Goal: Task Accomplishment & Management: Manage account settings

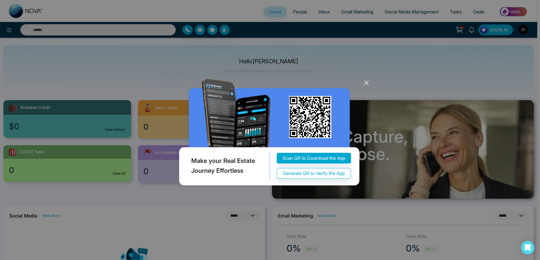
select select "*"
click at [369, 80] on icon at bounding box center [366, 82] width 8 height 8
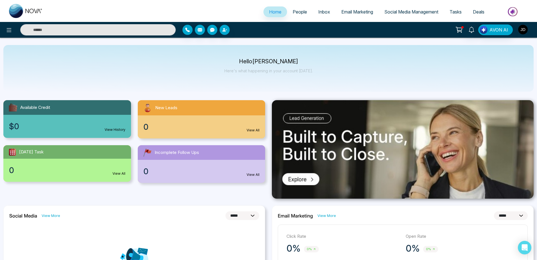
click at [521, 30] on img "button" at bounding box center [524, 30] width 10 height 10
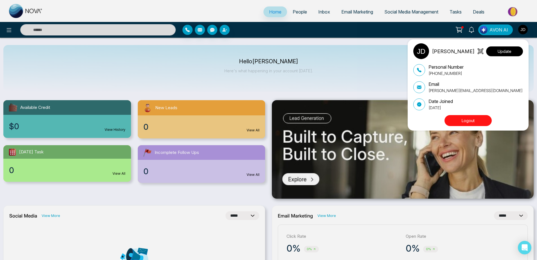
click at [500, 53] on button "Update" at bounding box center [504, 51] width 37 height 10
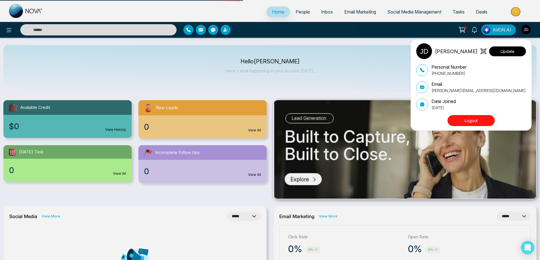
select select
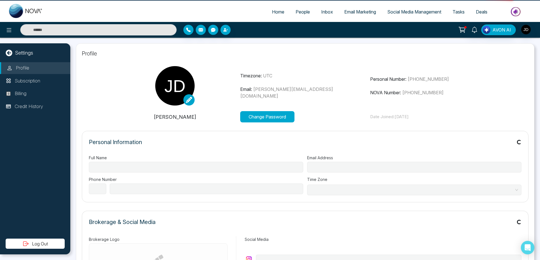
type input "**********"
select select "***"
type input "**********"
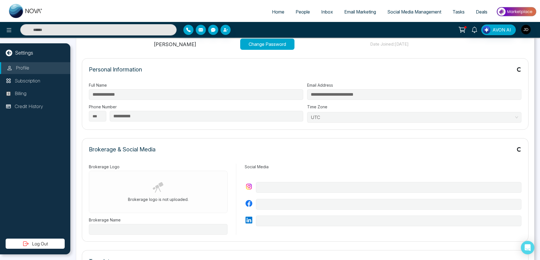
type input "**********"
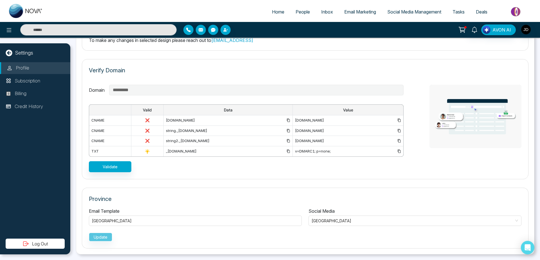
scroll to position [366, 0]
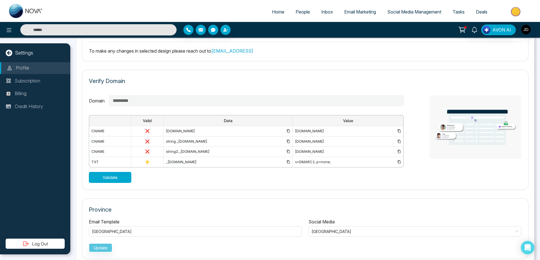
click at [111, 183] on button "Validate" at bounding box center [110, 177] width 42 height 11
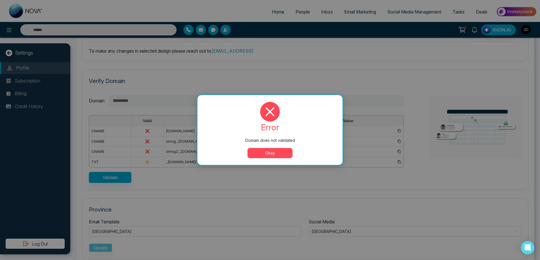
click at [270, 155] on button "Okay" at bounding box center [270, 153] width 45 height 10
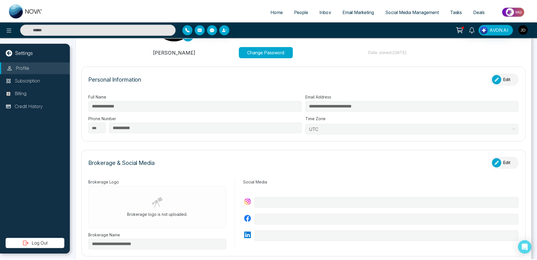
scroll to position [63, 0]
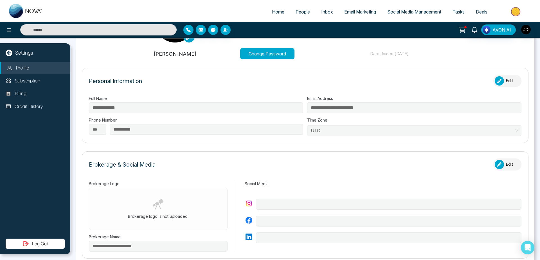
click at [271, 16] on link "Home" at bounding box center [278, 11] width 24 height 11
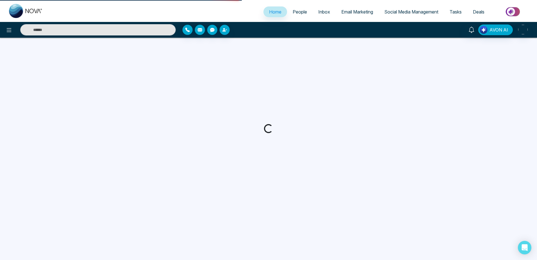
select select "*"
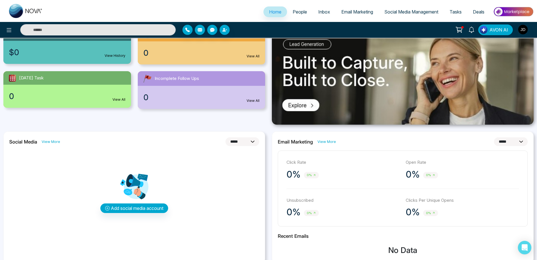
scroll to position [72, 0]
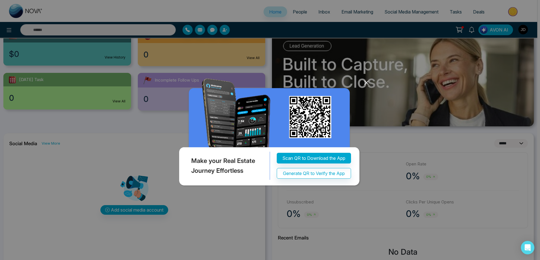
click at [402, 112] on div "Make your Real Estate Journey Effortless Scan QR to Download the App Generate Q…" at bounding box center [270, 130] width 540 height 260
click at [369, 81] on icon at bounding box center [366, 82] width 8 height 8
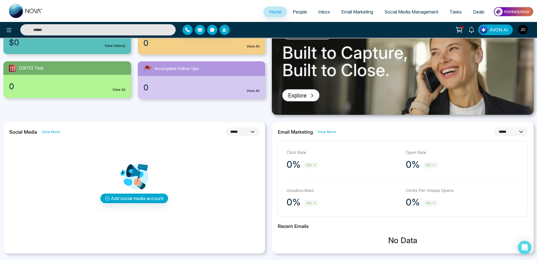
scroll to position [98, 0]
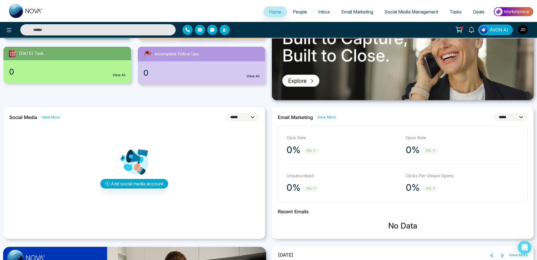
click option "*********" at bounding box center [0, 0] width 0 height 0
click at [494, 113] on select "**********" at bounding box center [511, 117] width 34 height 9
click option "*****" at bounding box center [0, 0] width 0 height 0
click at [494, 113] on select "**********" at bounding box center [511, 117] width 34 height 9
select select "**"
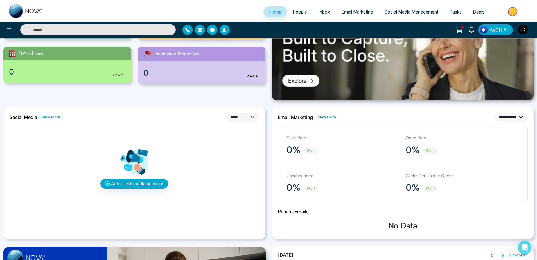
click option "**********" at bounding box center [0, 0] width 0 height 0
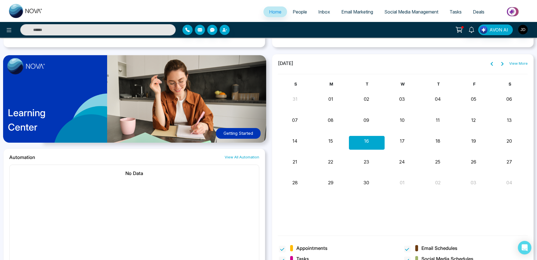
scroll to position [294, 0]
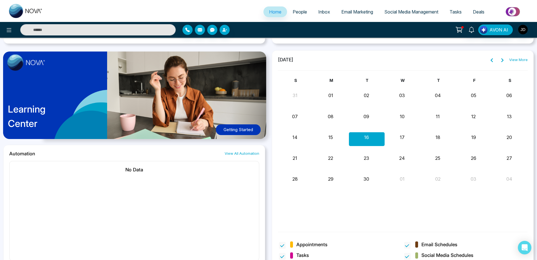
click at [208, 108] on div "Learning Center Getting Started" at bounding box center [134, 97] width 262 height 95
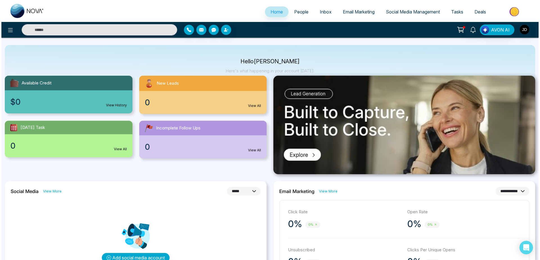
scroll to position [0, 0]
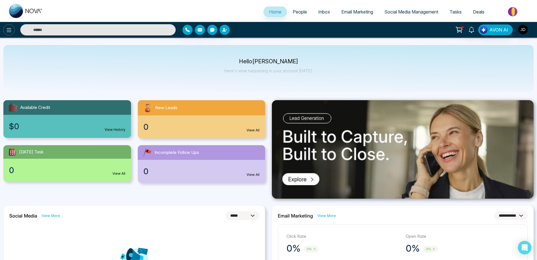
click at [12, 27] on button at bounding box center [8, 29] width 11 height 11
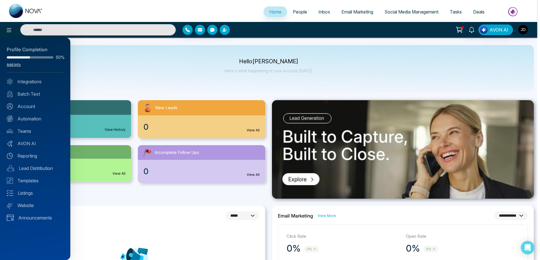
click at [13, 64] on link "Add Info" at bounding box center [14, 64] width 14 height 4
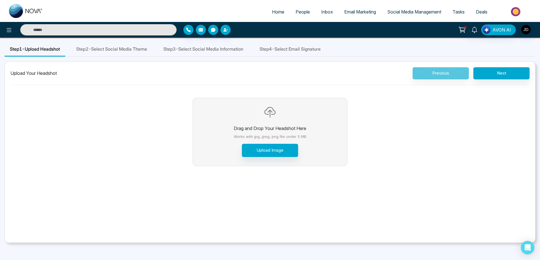
click at [114, 55] on div "Step 2 - Select Social Media Theme" at bounding box center [112, 49] width 82 height 14
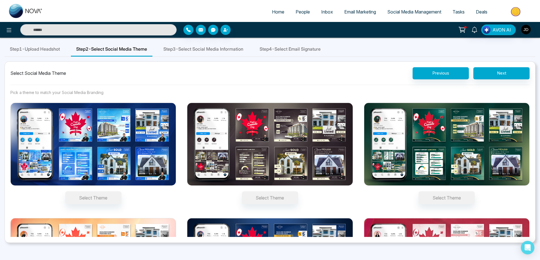
click at [37, 50] on span "Step 1 - Upload Headshot" at bounding box center [35, 49] width 50 height 7
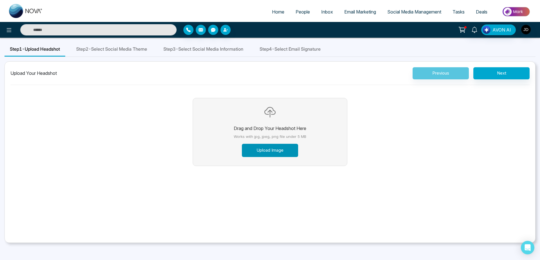
click at [271, 147] on button "Upload Image" at bounding box center [270, 150] width 56 height 13
click at [122, 52] on span "Step 2 - Select Social Media Theme" at bounding box center [111, 49] width 71 height 7
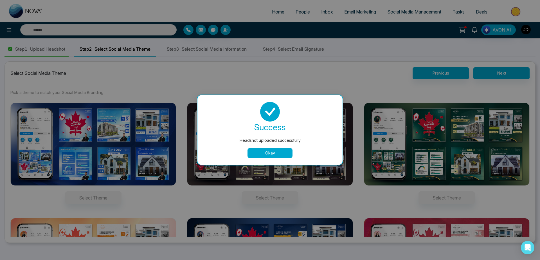
click at [271, 152] on button "Okay" at bounding box center [270, 153] width 45 height 10
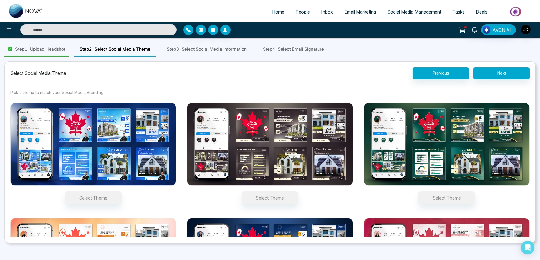
click at [34, 53] on div "Step 1 - Upload Headshot" at bounding box center [37, 49] width 64 height 14
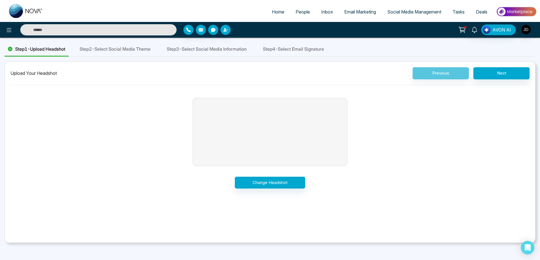
click at [125, 43] on div "Step 2 - Select Social Media Theme" at bounding box center [115, 49] width 82 height 14
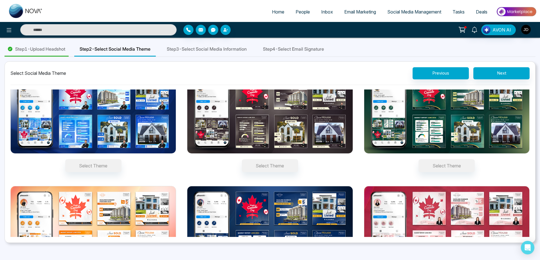
scroll to position [33, 0]
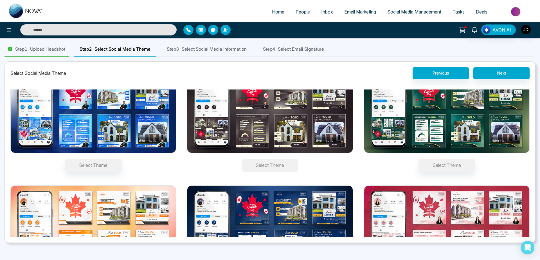
click at [265, 167] on button "Select Theme" at bounding box center [270, 165] width 56 height 13
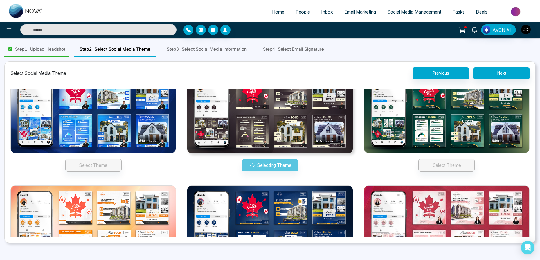
scroll to position [22, 0]
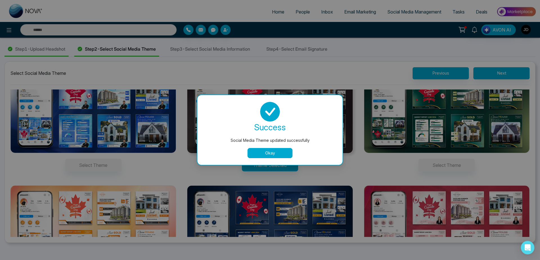
click at [270, 151] on button "Okay" at bounding box center [270, 153] width 45 height 10
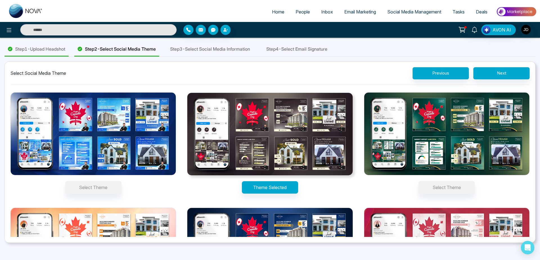
scroll to position [71, 0]
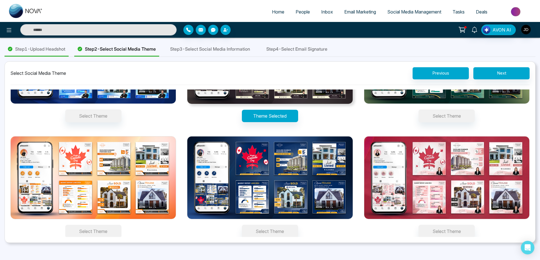
click at [99, 230] on button "Select Theme" at bounding box center [93, 231] width 56 height 13
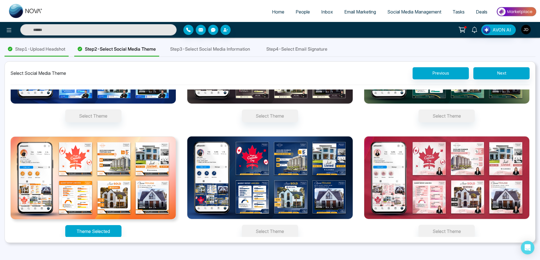
click at [214, 52] on span "Step 3 - Select Social Media Information" at bounding box center [210, 49] width 80 height 7
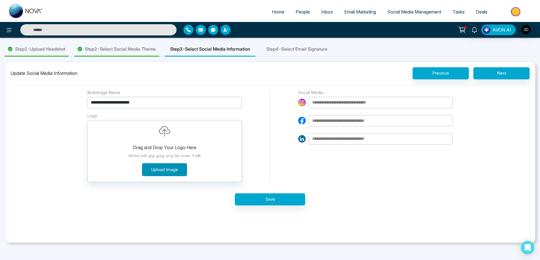
click at [174, 173] on button "Upload Image" at bounding box center [164, 169] width 45 height 13
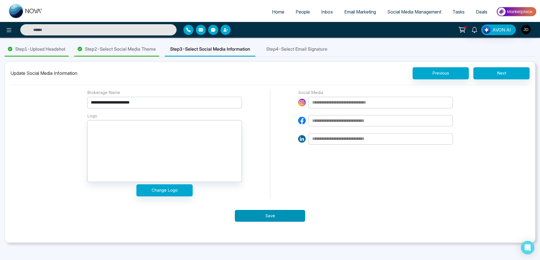
click at [287, 217] on button "Save" at bounding box center [270, 216] width 70 height 12
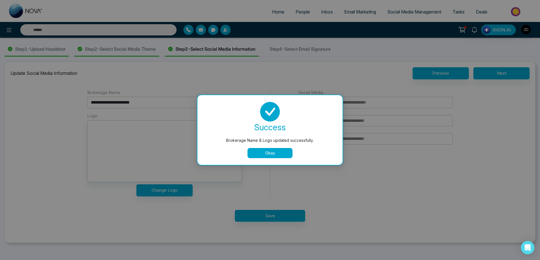
click at [268, 156] on button "Okay" at bounding box center [270, 153] width 45 height 10
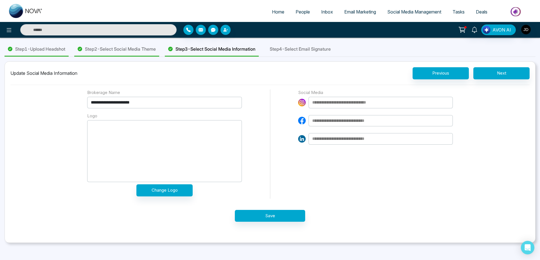
drag, startPoint x: 239, startPoint y: 176, endPoint x: 286, endPoint y: 163, distance: 48.8
click at [286, 163] on div "**********" at bounding box center [270, 143] width 366 height 109
click at [327, 106] on input at bounding box center [381, 103] width 144 height 12
click at [341, 102] on input at bounding box center [381, 103] width 144 height 12
type input "**********"
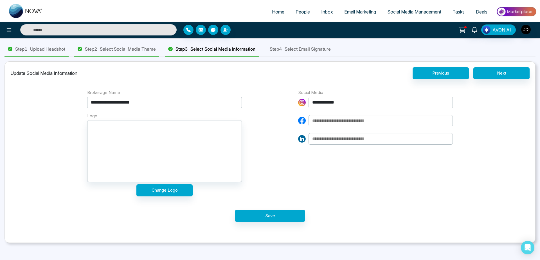
click at [327, 44] on div "Step 4 - Select Email Signature" at bounding box center [300, 49] width 72 height 14
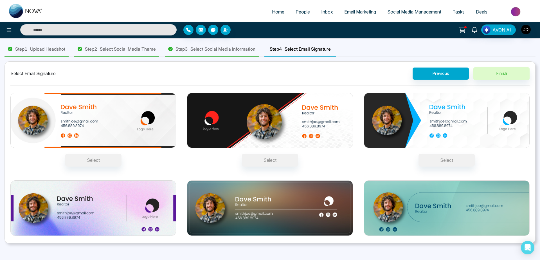
click at [234, 51] on span "Step 3 - Select Social Media Information" at bounding box center [216, 49] width 80 height 7
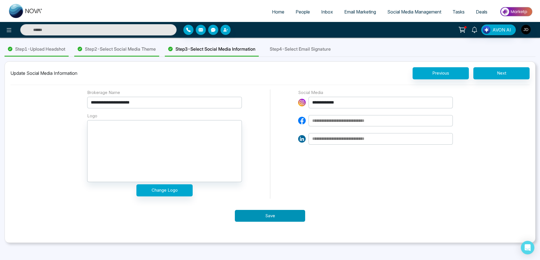
click at [268, 217] on button "Save" at bounding box center [270, 216] width 70 height 12
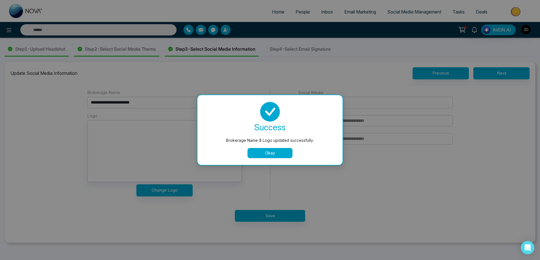
click at [260, 152] on button "Okay" at bounding box center [270, 153] width 45 height 10
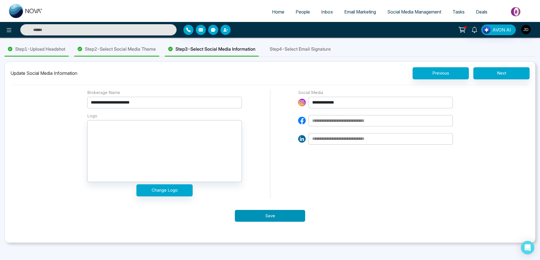
click at [269, 217] on button "Save" at bounding box center [270, 216] width 70 height 12
click at [324, 46] on span "Step 4 - Select Email Signature" at bounding box center [300, 49] width 61 height 7
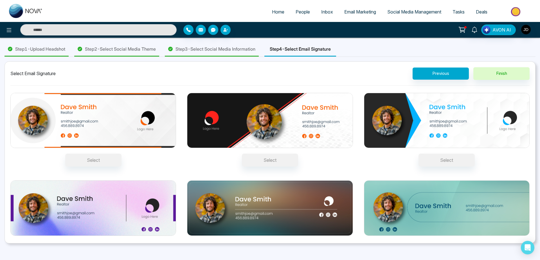
scroll to position [16, 0]
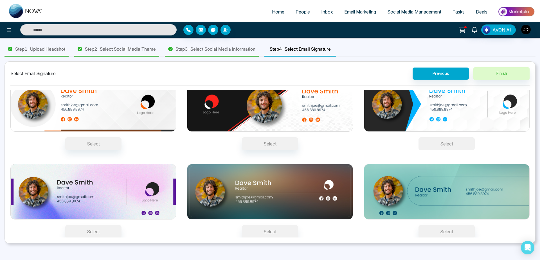
click at [446, 142] on button "Select" at bounding box center [447, 143] width 56 height 13
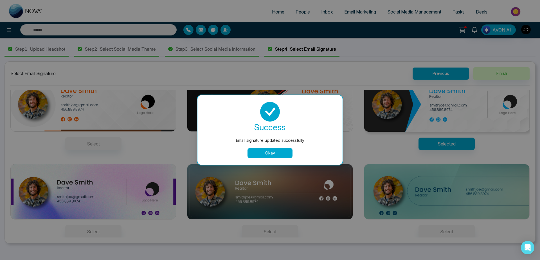
click at [314, 149] on div "Okay" at bounding box center [270, 153] width 132 height 10
click at [275, 152] on button "Okay" at bounding box center [270, 153] width 45 height 10
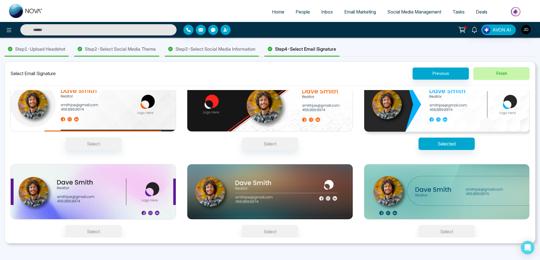
click at [510, 74] on button "Finish" at bounding box center [501, 73] width 56 height 13
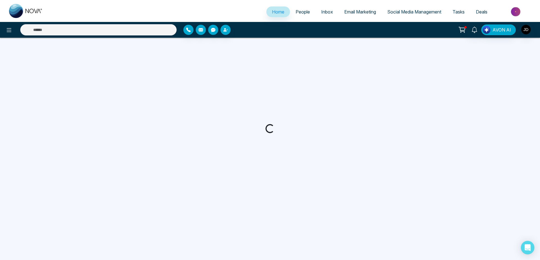
select select "*"
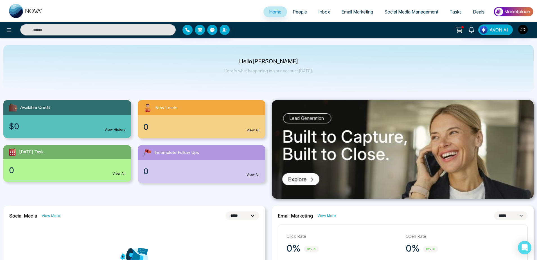
click at [176, 56] on div "Hello John M. Davis Here's what happening in your account today." at bounding box center [268, 68] width 531 height 47
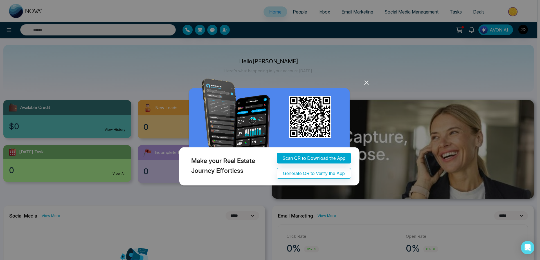
click at [367, 128] on div "Make your Real Estate Journey Effortless Scan QR to Download the App Generate Q…" at bounding box center [270, 130] width 198 height 130
click at [366, 87] on icon at bounding box center [366, 82] width 8 height 8
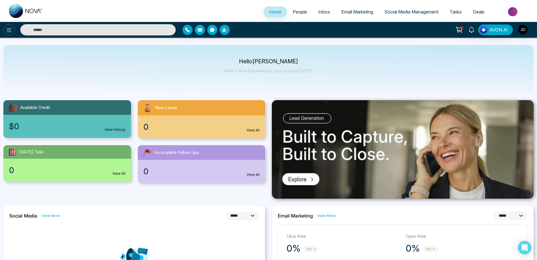
click at [13, 32] on button at bounding box center [8, 29] width 11 height 11
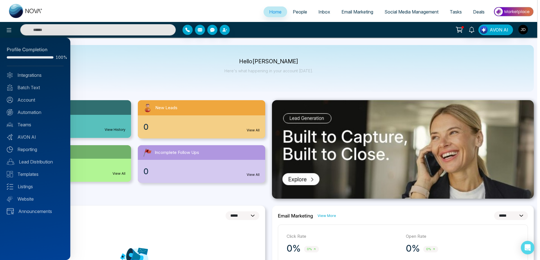
click at [113, 60] on div at bounding box center [270, 130] width 540 height 260
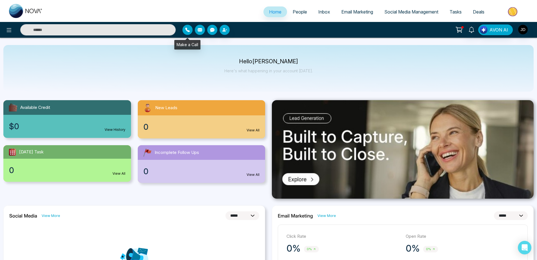
click at [188, 34] on button "button" at bounding box center [188, 30] width 10 height 10
click at [523, 29] on img "button" at bounding box center [524, 30] width 10 height 10
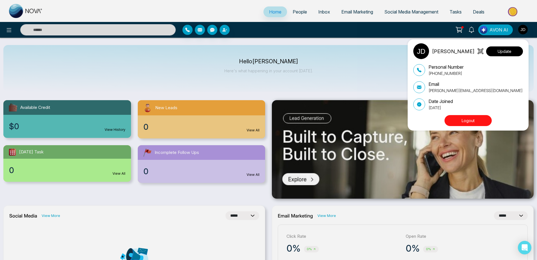
click at [513, 50] on button "Update" at bounding box center [504, 51] width 37 height 10
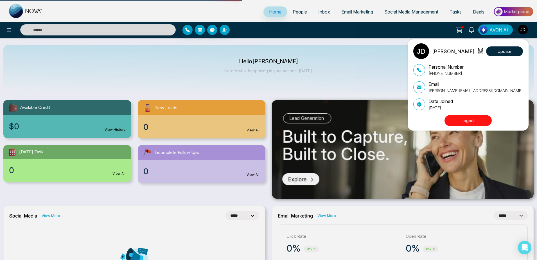
click at [297, 74] on div "John M. Davis Update Personal Number +917666088573 Email Lokesh+BKG@mmnovatech.…" at bounding box center [268, 130] width 537 height 260
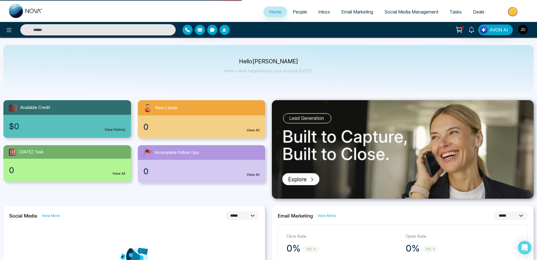
click at [523, 32] on img "button" at bounding box center [524, 30] width 10 height 10
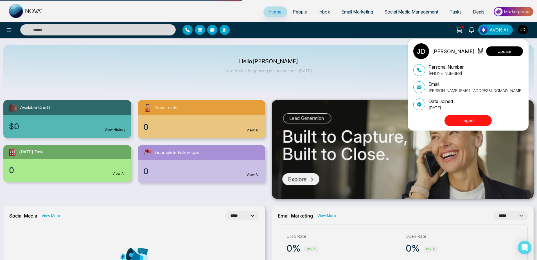
click at [517, 50] on button "Update" at bounding box center [504, 51] width 37 height 10
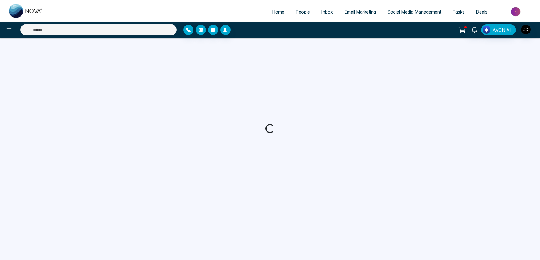
select select "***"
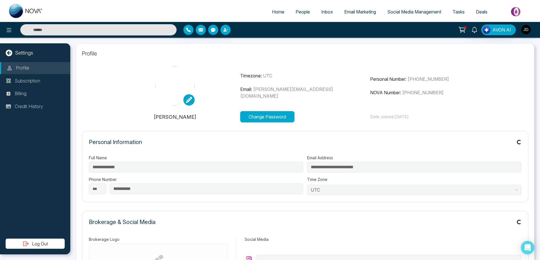
type input "**********"
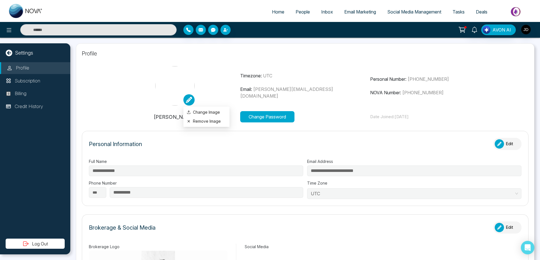
click at [191, 98] on icon at bounding box center [189, 100] width 6 height 6
click at [206, 120] on button "Remove Image" at bounding box center [206, 121] width 39 height 6
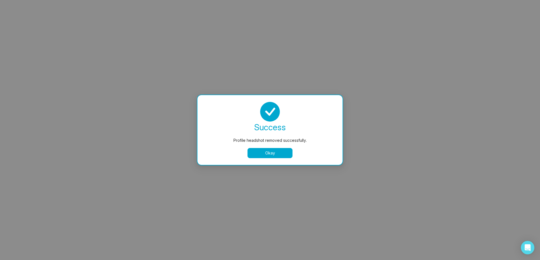
click at [273, 159] on div "success Profile headshot removed successfully. Okay" at bounding box center [270, 130] width 145 height 70
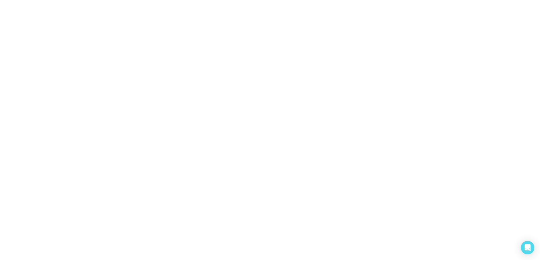
select select
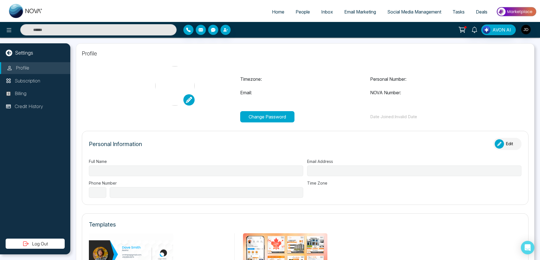
type input "**********"
select select "***"
type input "**********"
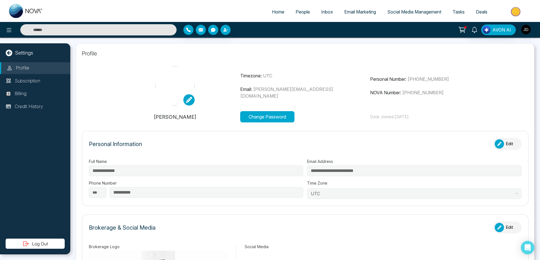
type input "**********"
click at [191, 93] on img at bounding box center [174, 85] width 39 height 39
click at [271, 17] on li "Home" at bounding box center [278, 12] width 24 height 12
click at [276, 11] on span "Home" at bounding box center [278, 12] width 12 height 6
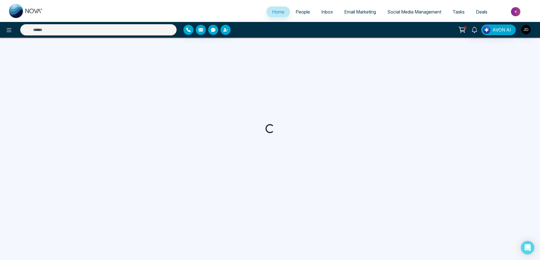
select select "*"
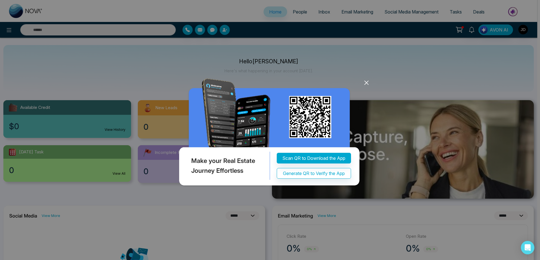
click at [365, 85] on icon at bounding box center [367, 83] width 4 height 4
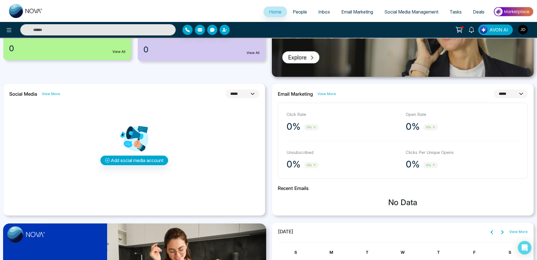
scroll to position [121, 0]
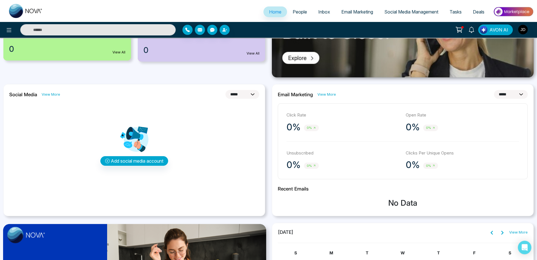
drag, startPoint x: 111, startPoint y: 132, endPoint x: 154, endPoint y: 130, distance: 43.4
click at [154, 130] on div "Add social media account" at bounding box center [134, 145] width 250 height 84
click at [300, 15] on link "People" at bounding box center [300, 11] width 26 height 11
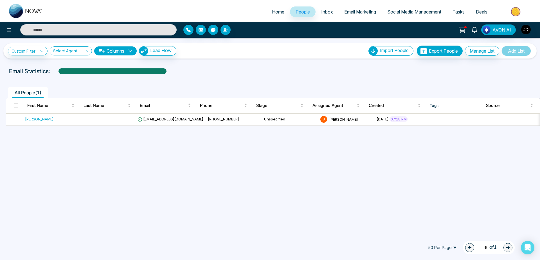
click at [268, 15] on link "Home" at bounding box center [278, 11] width 24 height 11
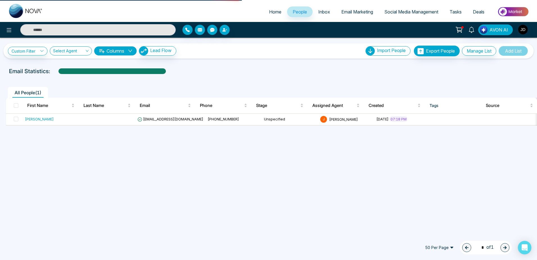
select select "*"
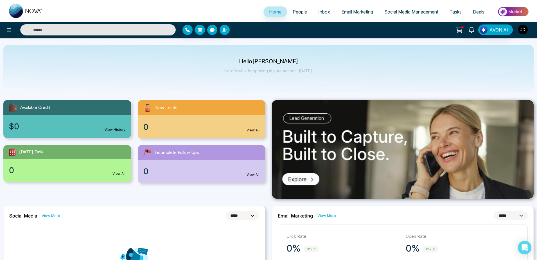
click at [525, 30] on img "button" at bounding box center [524, 30] width 10 height 10
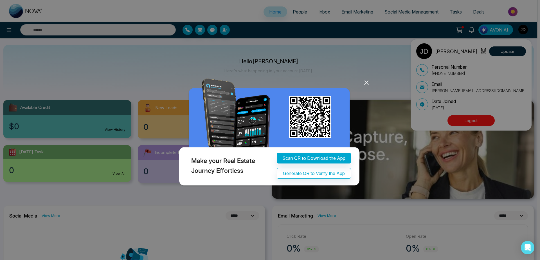
click at [512, 51] on div "Make your Real Estate Journey Effortless Scan QR to Download the App Generate Q…" at bounding box center [270, 130] width 540 height 260
click at [367, 80] on icon at bounding box center [366, 82] width 8 height 8
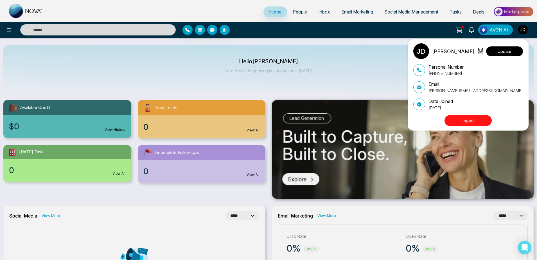
click at [510, 50] on button "Update" at bounding box center [504, 51] width 37 height 10
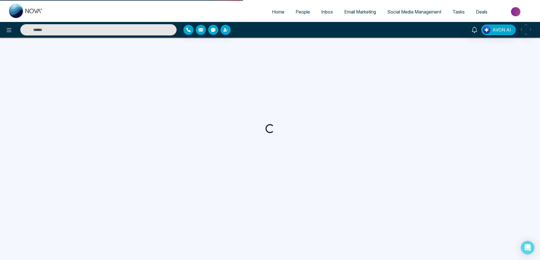
select select "***"
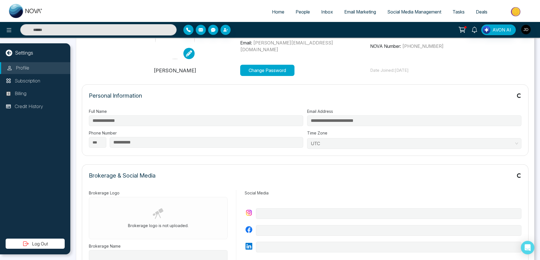
type input "**********"
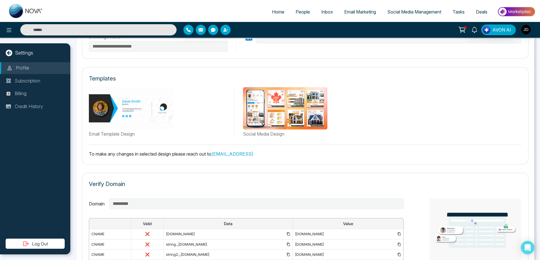
scroll to position [377, 0]
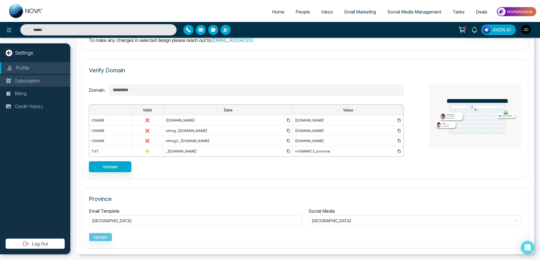
click at [50, 81] on li "Subscription" at bounding box center [35, 81] width 70 height 12
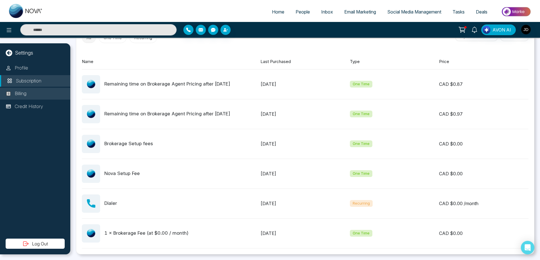
click at [26, 95] on p "Billing" at bounding box center [21, 93] width 12 height 7
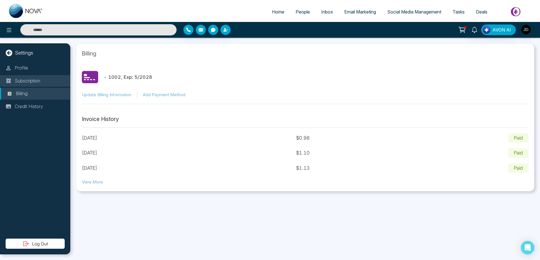
click at [46, 86] on li "Subscription" at bounding box center [35, 81] width 70 height 12
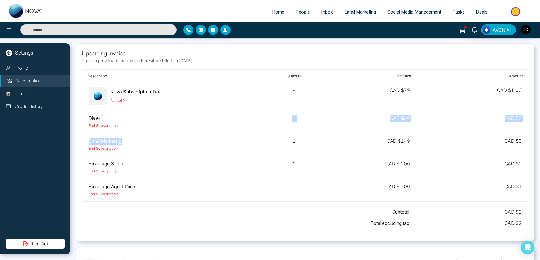
drag, startPoint x: 76, startPoint y: 116, endPoint x: 130, endPoint y: 145, distance: 60.7
click at [130, 145] on div "Upcoming Invoice This is a preview of the invoice that will be billed on Octobe…" at bounding box center [305, 142] width 459 height 198
click at [130, 145] on td "Email Marketing End Subscription" at bounding box center [171, 144] width 179 height 23
click at [187, 27] on button "button" at bounding box center [188, 30] width 10 height 10
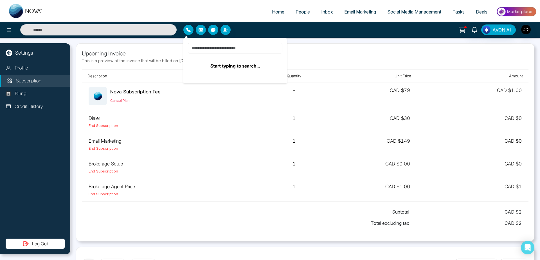
click at [236, 46] on input at bounding box center [235, 48] width 95 height 11
type input "*"
click at [313, 60] on p "This is a preview of the invoice that will be billed on October 12, 2025" at bounding box center [305, 61] width 447 height 6
click at [223, 31] on button "button" at bounding box center [226, 30] width 10 height 10
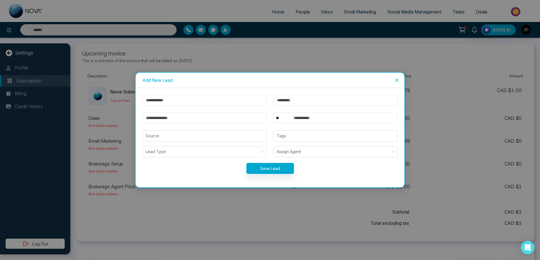
click at [223, 31] on div "Add New Lead ** **** *** *** *** **** *** Source Tags Lead Type Assign Agent Sa…" at bounding box center [270, 130] width 540 height 260
click at [396, 78] on span "Close" at bounding box center [396, 80] width 15 height 15
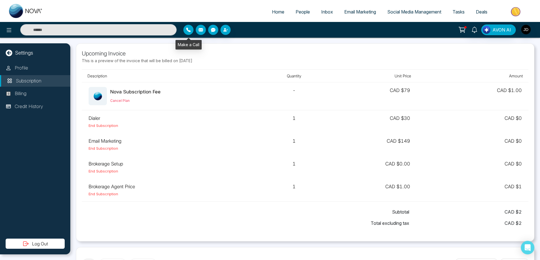
click at [187, 30] on icon "button" at bounding box center [188, 30] width 5 height 5
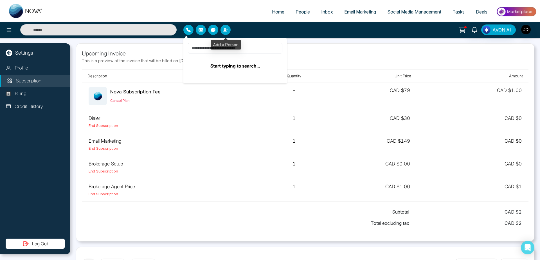
click at [229, 32] on button "button" at bounding box center [226, 30] width 10 height 10
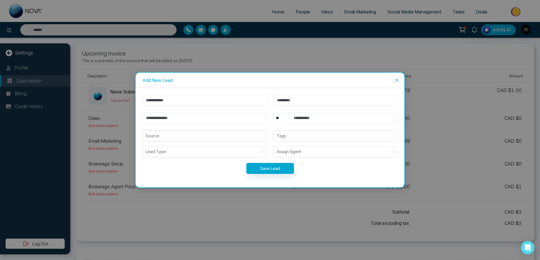
click at [229, 32] on div "Add New Lead ** **** *** *** *** **** *** Source Tags Lead Type Assign Agent Sa…" at bounding box center [270, 130] width 540 height 260
click at [200, 100] on input "text" at bounding box center [204, 100] width 124 height 11
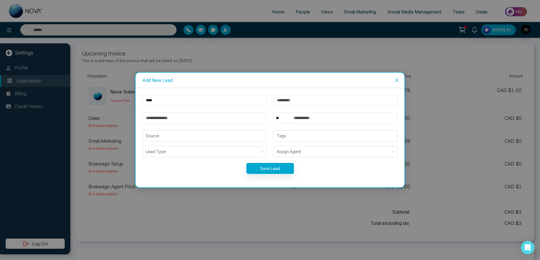
type input "****"
click at [170, 119] on input "email" at bounding box center [204, 118] width 124 height 11
type input "**********"
click at [273, 113] on select "** **** *** *** *** **** ***" at bounding box center [281, 118] width 17 height 11
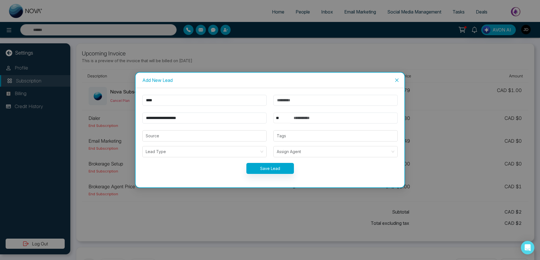
select select "***"
click option "***" at bounding box center [0, 0] width 0 height 0
click at [315, 116] on input "text" at bounding box center [343, 118] width 107 height 11
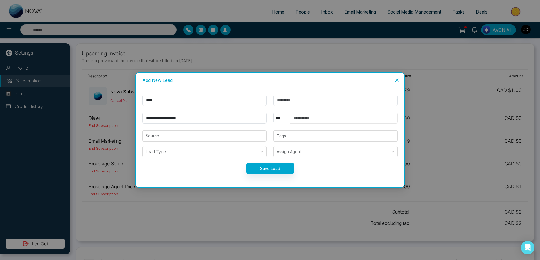
click at [315, 116] on input "text" at bounding box center [343, 118] width 107 height 11
type input "**********"
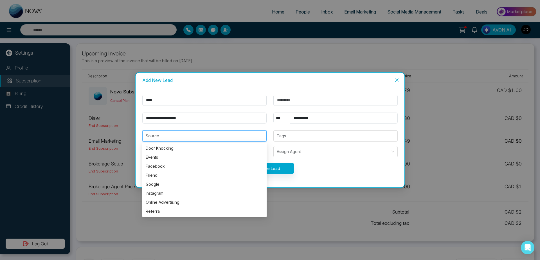
click at [216, 138] on input "search" at bounding box center [205, 136] width 118 height 11
click at [162, 152] on div "Door Knocking" at bounding box center [204, 148] width 124 height 9
type input "**********"
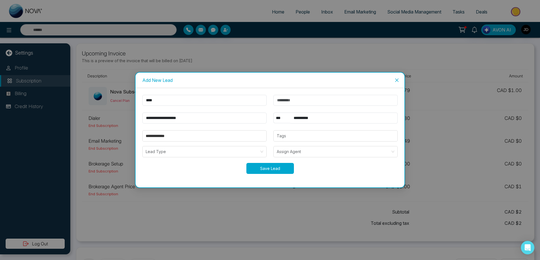
click at [275, 172] on button "Save Lead" at bounding box center [270, 168] width 48 height 11
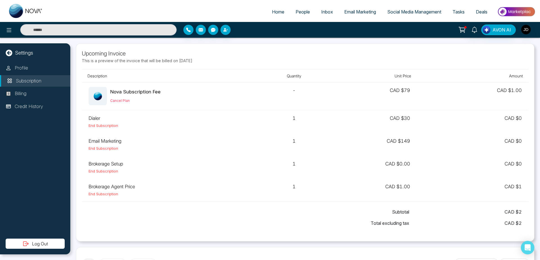
click at [275, 172] on td "1" at bounding box center [294, 167] width 67 height 23
click at [189, 34] on button "button" at bounding box center [188, 30] width 10 height 10
click at [234, 47] on input at bounding box center [235, 48] width 95 height 11
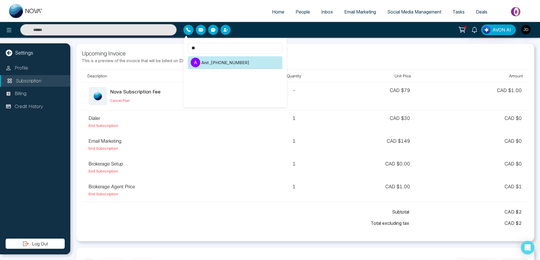
type input "**"
click at [218, 61] on li "A Anit , +919930053035" at bounding box center [235, 62] width 95 height 13
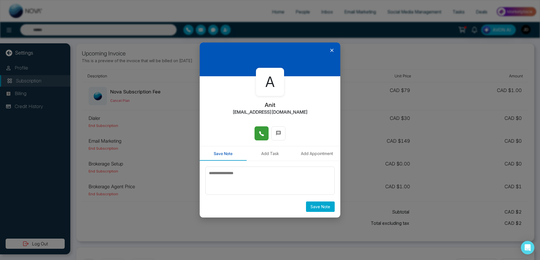
click at [261, 140] on button at bounding box center [262, 133] width 14 height 14
click at [277, 136] on icon at bounding box center [279, 133] width 6 height 6
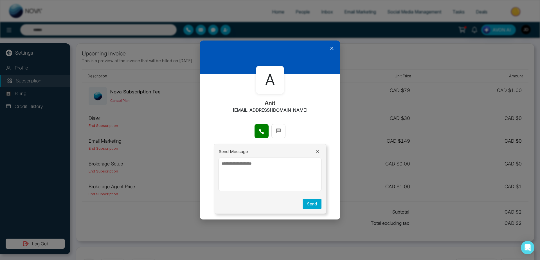
click at [256, 178] on textarea at bounding box center [270, 175] width 103 height 34
type textarea "****"
click at [314, 204] on button "Send" at bounding box center [312, 204] width 19 height 10
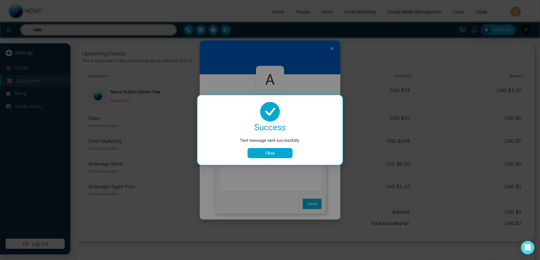
click at [280, 155] on button "Okay" at bounding box center [270, 153] width 45 height 10
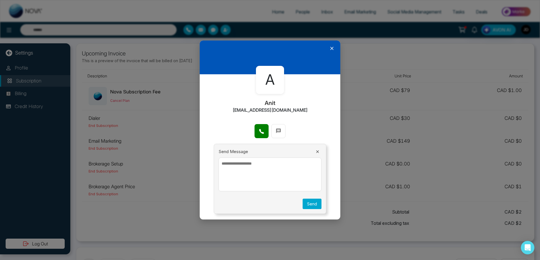
click at [333, 48] on icon at bounding box center [331, 48] width 3 height 3
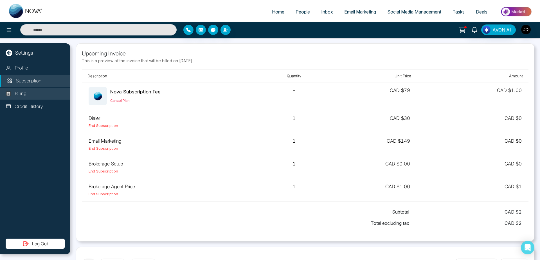
click at [32, 89] on li "Billing" at bounding box center [35, 94] width 70 height 12
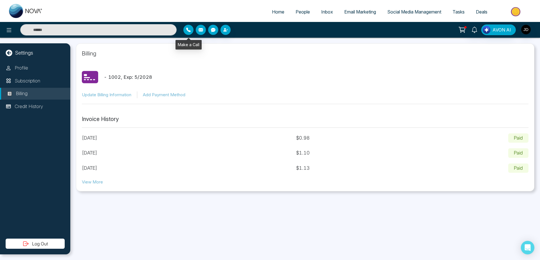
drag, startPoint x: 184, startPoint y: 30, endPoint x: 187, endPoint y: 30, distance: 3.4
click at [187, 30] on button "button" at bounding box center [188, 30] width 10 height 10
click at [187, 30] on icon "button" at bounding box center [188, 30] width 5 height 5
click at [241, 45] on input at bounding box center [235, 48] width 95 height 11
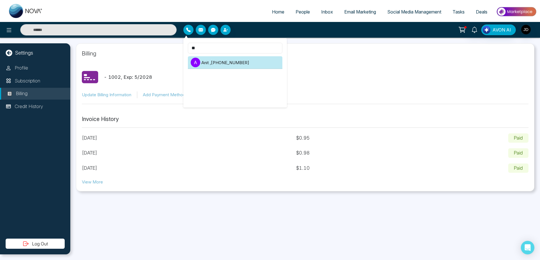
type input "**"
click at [213, 58] on li "A Anit , +919930053035" at bounding box center [235, 62] width 95 height 13
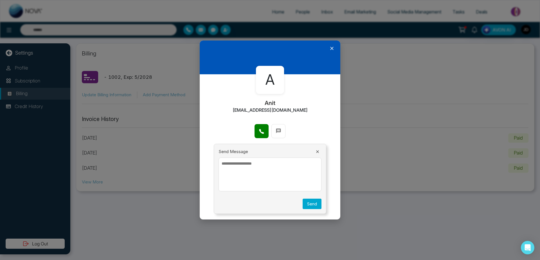
click at [318, 154] on icon at bounding box center [317, 151] width 5 height 5
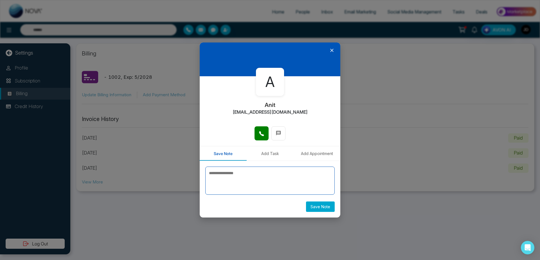
click at [251, 181] on textarea at bounding box center [269, 181] width 129 height 28
click at [231, 185] on textarea at bounding box center [269, 181] width 129 height 28
type textarea "*****"
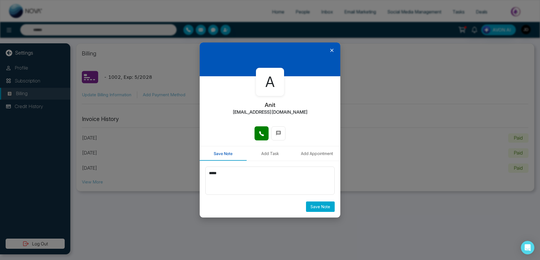
drag, startPoint x: 301, startPoint y: 217, endPoint x: 323, endPoint y: 207, distance: 24.7
click at [323, 207] on div "A Anit anit+1@mmnovatech.com Save Note Add Task Add Appointment ***** Save Note" at bounding box center [270, 130] width 540 height 260
click at [323, 207] on button "Save Note" at bounding box center [320, 206] width 29 height 10
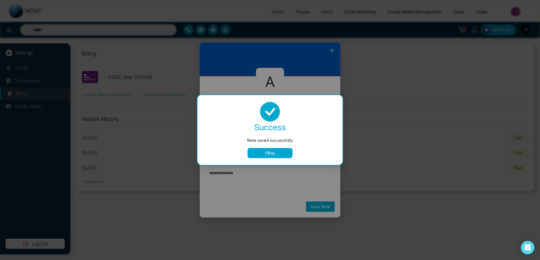
click at [276, 156] on button "Okay" at bounding box center [270, 153] width 45 height 10
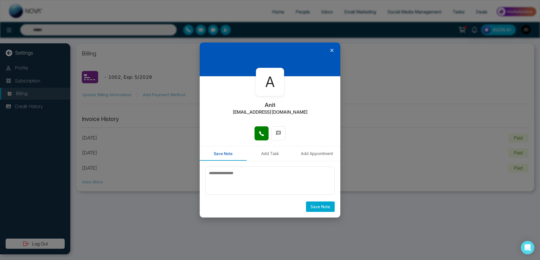
click at [261, 152] on button "Add Task" at bounding box center [270, 153] width 47 height 14
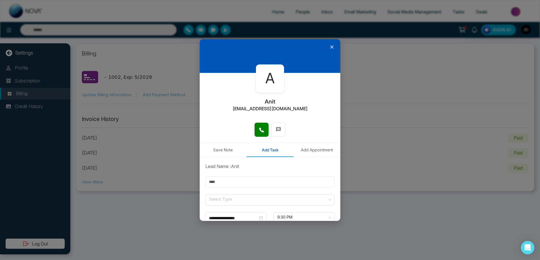
click at [264, 187] on input "text" at bounding box center [269, 181] width 129 height 11
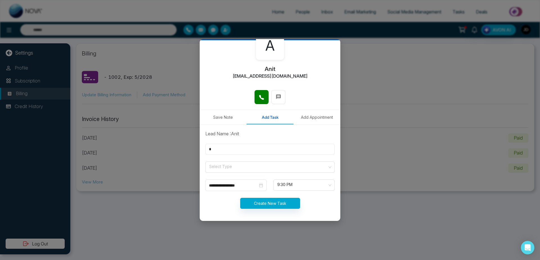
click at [267, 155] on input "*" at bounding box center [269, 149] width 129 height 11
click at [239, 146] on input "*" at bounding box center [269, 149] width 129 height 11
type input "*"
click at [252, 167] on input "search" at bounding box center [268, 166] width 119 height 8
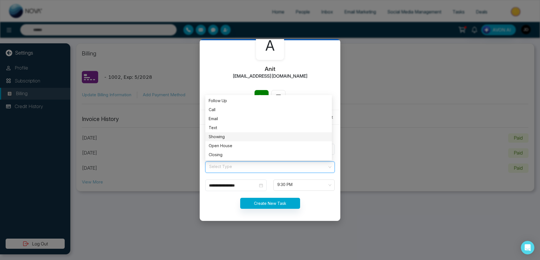
click at [230, 138] on div "Showing" at bounding box center [269, 137] width 120 height 6
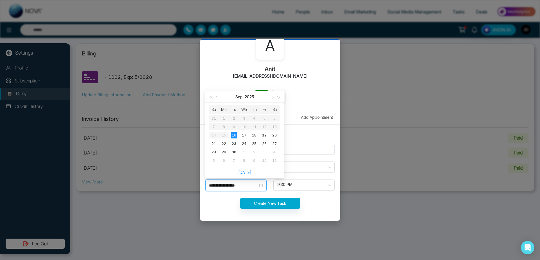
click at [249, 185] on input "**********" at bounding box center [233, 185] width 49 height 6
type input "**********"
click at [246, 134] on div "17" at bounding box center [244, 135] width 7 height 7
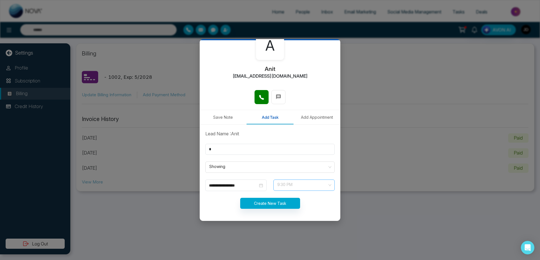
click at [295, 181] on span "9:30 PM" at bounding box center [303, 185] width 53 height 10
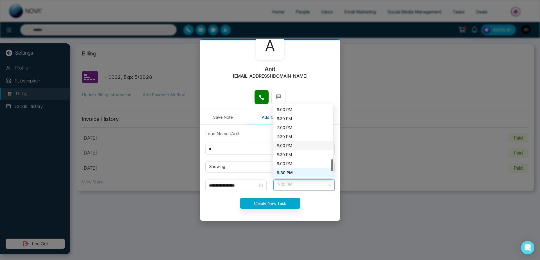
click at [289, 143] on div "8:00 PM" at bounding box center [303, 146] width 53 height 6
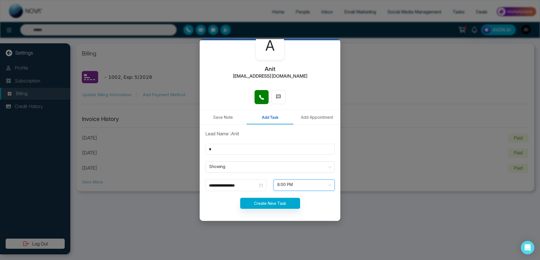
scroll to position [324, 0]
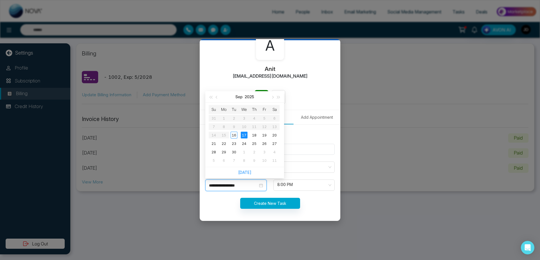
click at [249, 182] on input "**********" at bounding box center [233, 185] width 49 height 6
type input "**********"
click at [237, 134] on div "16" at bounding box center [234, 135] width 7 height 7
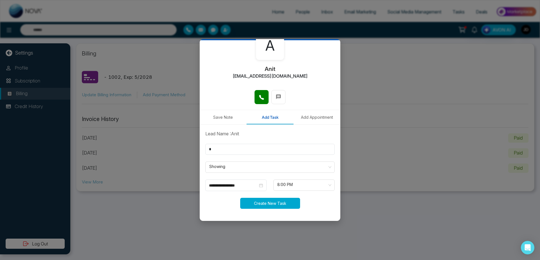
click at [273, 204] on button "Create New Task" at bounding box center [270, 203] width 60 height 11
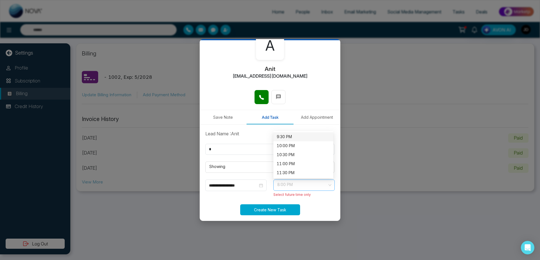
click at [310, 184] on span "8:00 PM" at bounding box center [303, 185] width 53 height 10
click at [294, 145] on div "10:00 PM" at bounding box center [303, 146] width 53 height 6
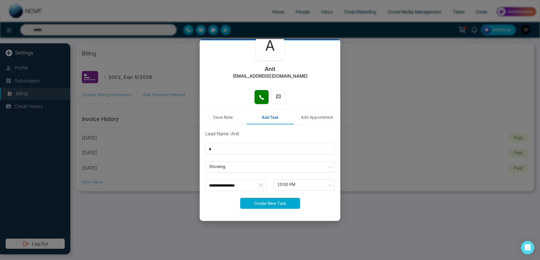
click at [268, 205] on button "Create New Task" at bounding box center [270, 203] width 60 height 11
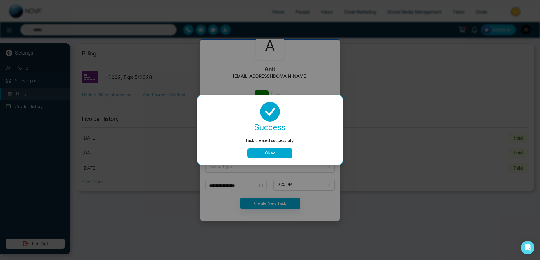
click at [273, 159] on div "success Task created successfully. Okay" at bounding box center [270, 130] width 145 height 70
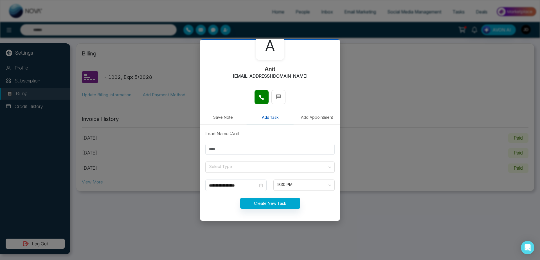
click at [302, 112] on button "Add Appointment" at bounding box center [316, 117] width 47 height 14
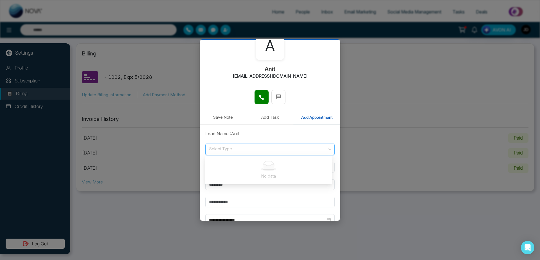
click at [235, 149] on input "search" at bounding box center [268, 148] width 119 height 8
click at [237, 150] on input "search" at bounding box center [268, 148] width 119 height 8
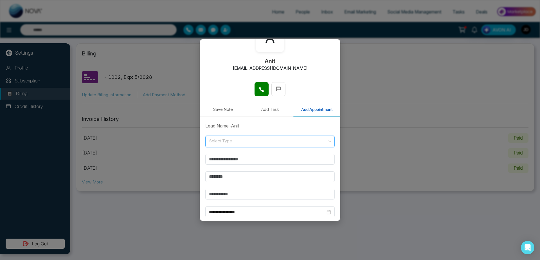
scroll to position [43, 0]
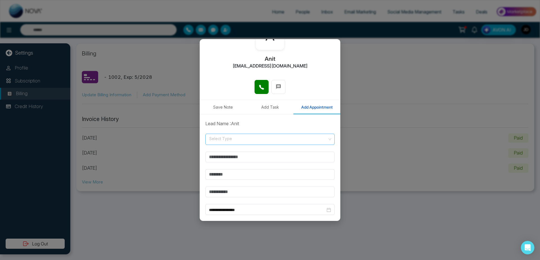
click at [270, 134] on form "**********" at bounding box center [270, 188] width 136 height 137
click at [279, 138] on input "search" at bounding box center [268, 138] width 119 height 8
click at [255, 162] on div "Online" at bounding box center [269, 161] width 120 height 6
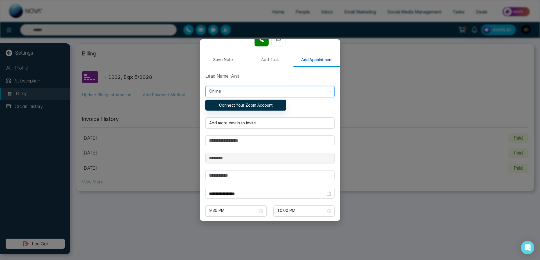
scroll to position [101, 0]
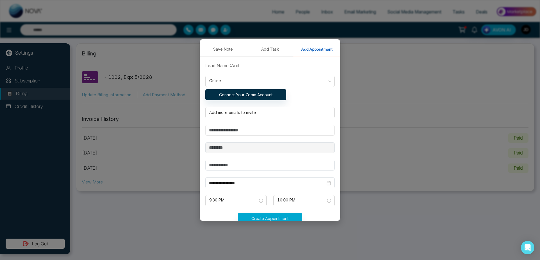
click at [257, 130] on input "text" at bounding box center [269, 130] width 129 height 11
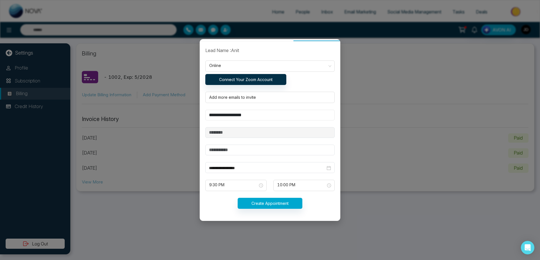
type input "**********"
drag, startPoint x: 268, startPoint y: 146, endPoint x: 268, endPoint y: 150, distance: 3.9
click at [268, 150] on input "text" at bounding box center [269, 150] width 129 height 11
type input "*"
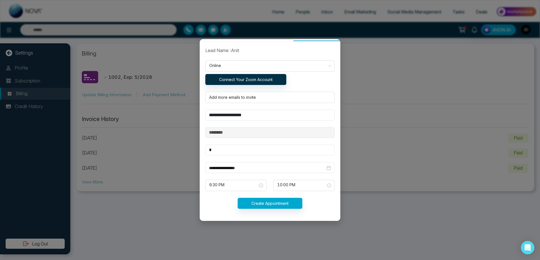
click at [250, 151] on input "*" at bounding box center [269, 150] width 129 height 11
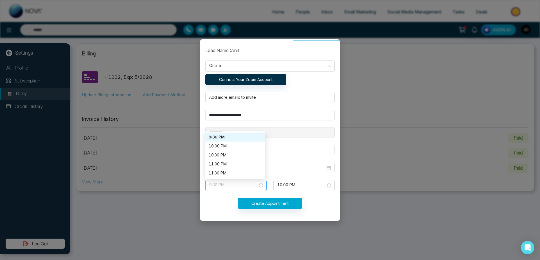
click at [244, 188] on span "9:30 PM" at bounding box center [235, 186] width 53 height 10
click at [226, 142] on div "10:00 PM" at bounding box center [235, 146] width 60 height 9
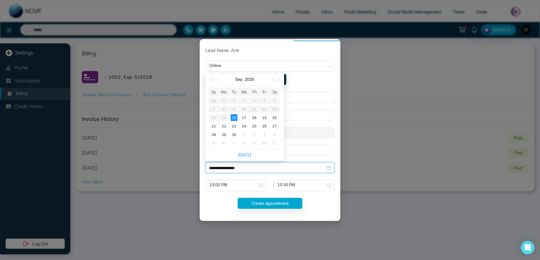
click at [258, 165] on input "**********" at bounding box center [267, 168] width 116 height 6
type input "**********"
click at [244, 119] on div "17" at bounding box center [244, 117] width 7 height 7
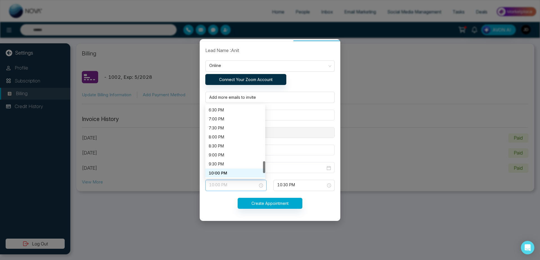
click at [242, 188] on span "10:00 PM" at bounding box center [235, 186] width 53 height 10
click at [225, 118] on div "7:00 PM" at bounding box center [235, 119] width 53 height 6
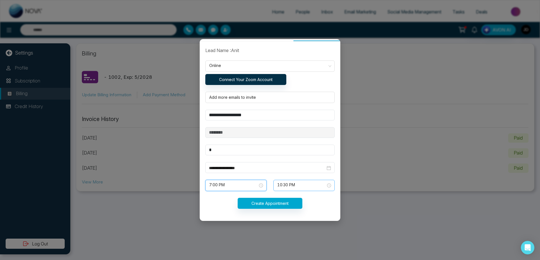
click at [295, 182] on span "10:30 PM" at bounding box center [303, 186] width 53 height 10
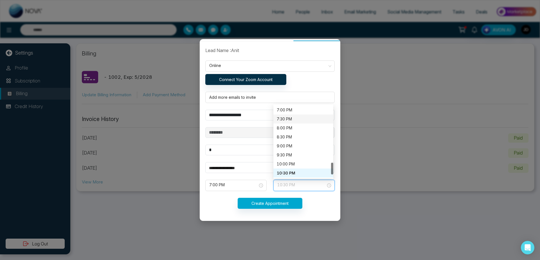
click at [287, 116] on div "7:30 PM" at bounding box center [303, 119] width 53 height 6
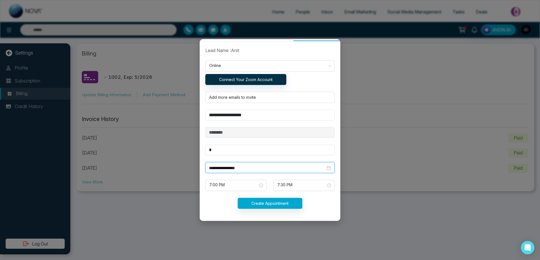
click at [255, 168] on input "**********" at bounding box center [267, 168] width 116 height 6
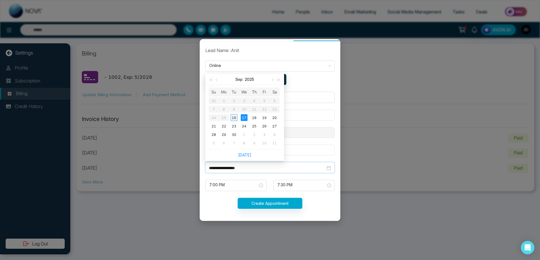
type input "**********"
click at [234, 119] on div "16" at bounding box center [234, 117] width 7 height 7
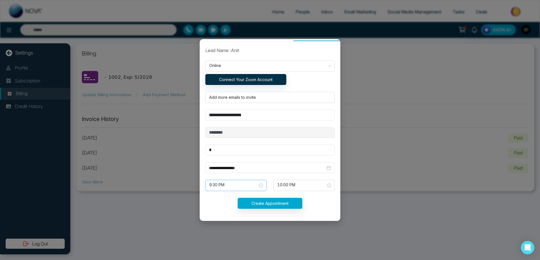
click at [242, 187] on span "9:30 PM" at bounding box center [235, 186] width 53 height 10
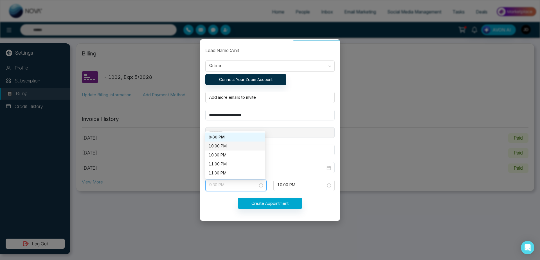
click at [229, 145] on div "10:00 PM" at bounding box center [235, 146] width 53 height 6
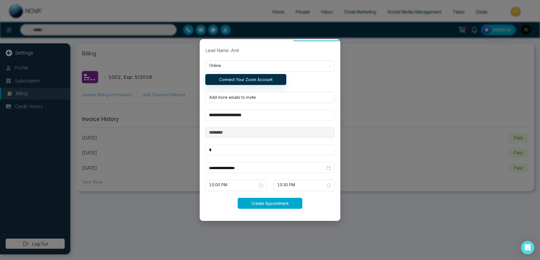
click at [284, 201] on button "Create Appointment" at bounding box center [270, 203] width 65 height 11
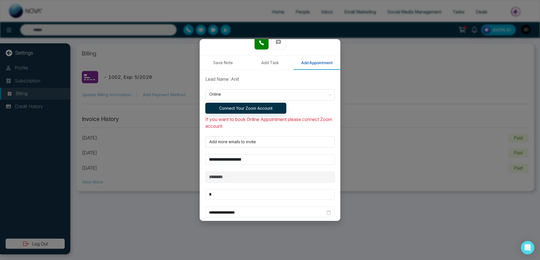
scroll to position [87, 0]
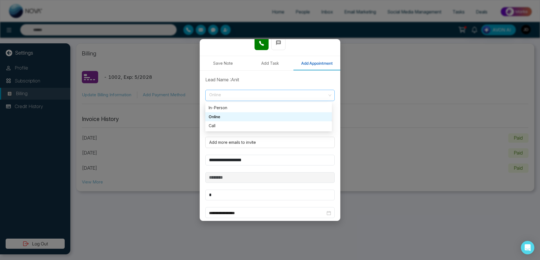
click at [278, 97] on span "Online" at bounding box center [270, 96] width 122 height 10
click at [261, 125] on div "Call" at bounding box center [269, 126] width 120 height 6
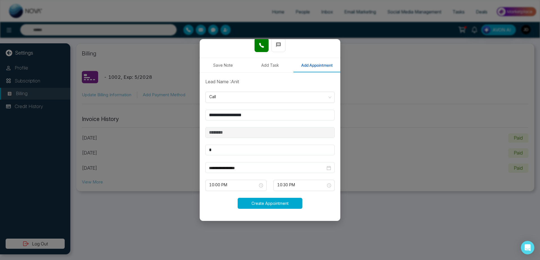
click at [259, 208] on button "Create Appointment" at bounding box center [270, 203] width 65 height 11
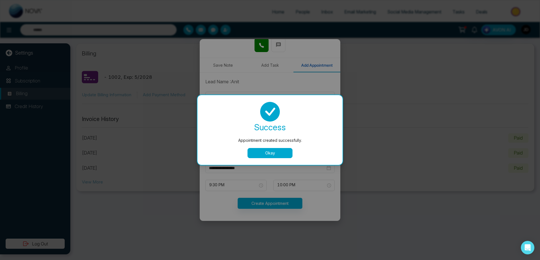
click at [272, 154] on button "Okay" at bounding box center [270, 153] width 45 height 10
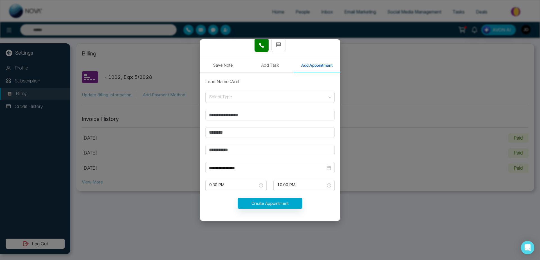
scroll to position [0, 0]
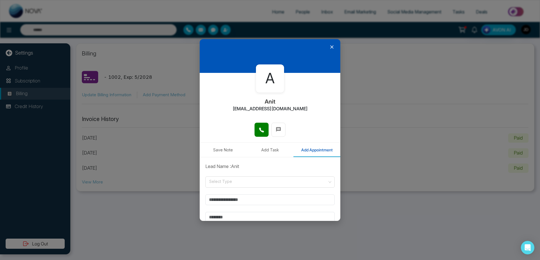
click at [331, 47] on icon at bounding box center [332, 47] width 6 height 6
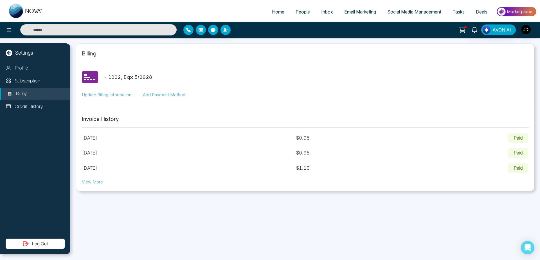
drag, startPoint x: 107, startPoint y: 75, endPoint x: 188, endPoint y: 81, distance: 81.8
click at [188, 81] on div "- 1002 , Exp: 5 / 2028" at bounding box center [305, 77] width 447 height 17
click at [28, 68] on p "Profile" at bounding box center [22, 67] width 14 height 7
select select
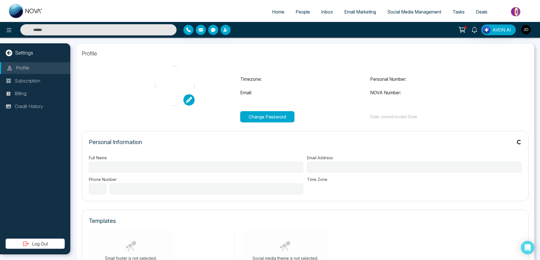
type input "**********"
select select "***"
type input "**********"
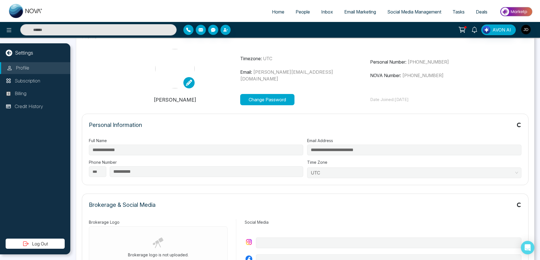
type input "**********"
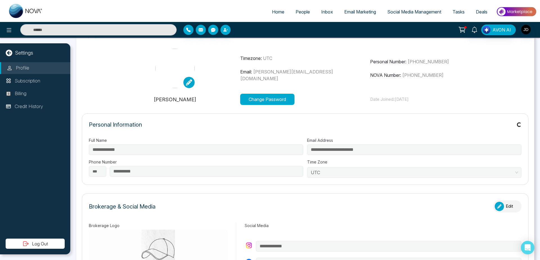
scroll to position [18, 0]
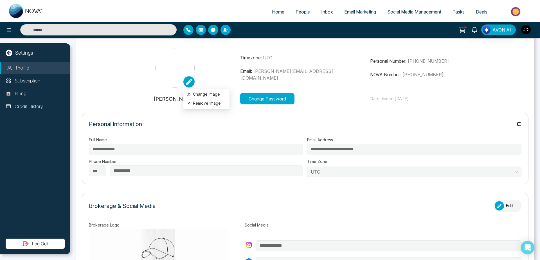
click at [190, 83] on icon at bounding box center [189, 82] width 6 height 6
click at [203, 104] on button "Remove Image" at bounding box center [206, 103] width 39 height 6
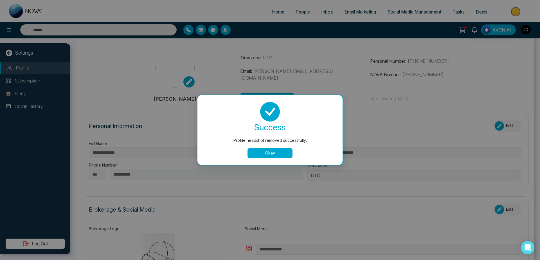
click at [260, 156] on button "Okay" at bounding box center [270, 153] width 45 height 10
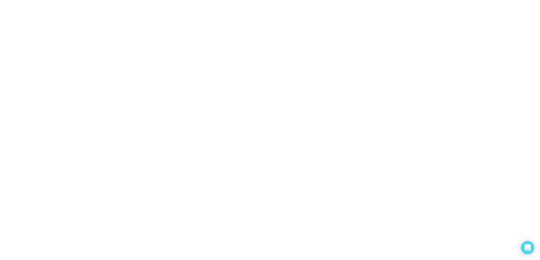
select select "***"
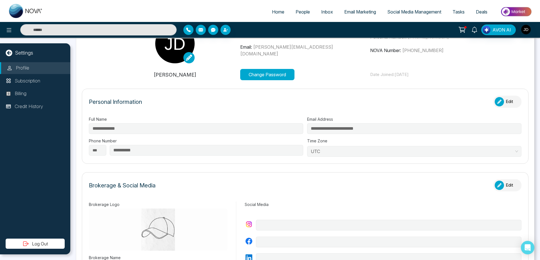
scroll to position [43, 0]
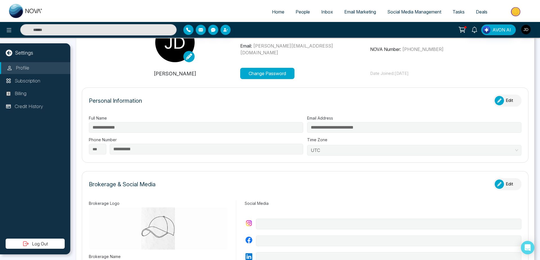
click at [503, 102] on button "Edit" at bounding box center [507, 101] width 28 height 12
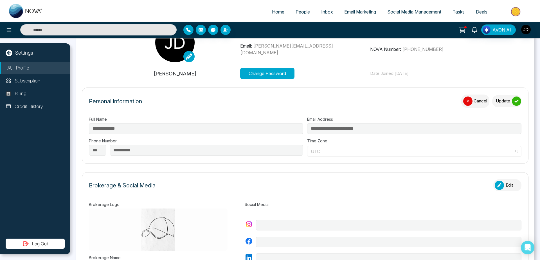
click at [336, 152] on span "UTC" at bounding box center [414, 151] width 207 height 8
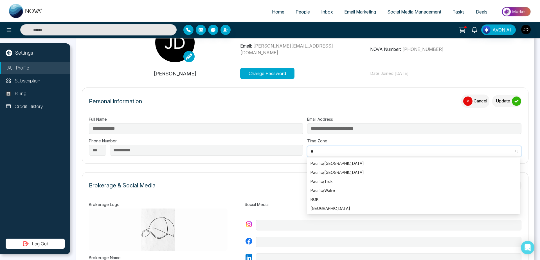
scroll to position [0, 0]
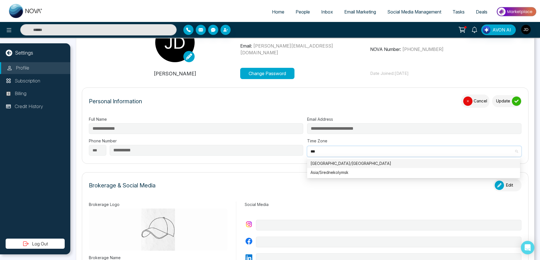
type input "***"
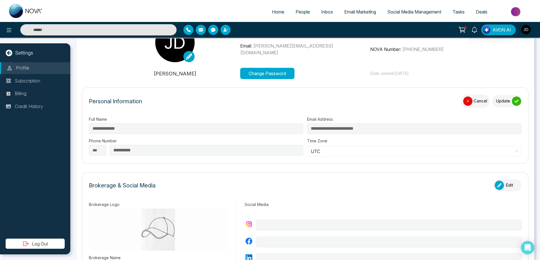
click at [269, 190] on div "Brokerage & Social Media Edit" at bounding box center [305, 188] width 433 height 18
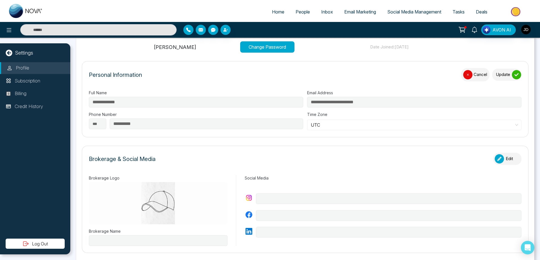
scroll to position [73, 0]
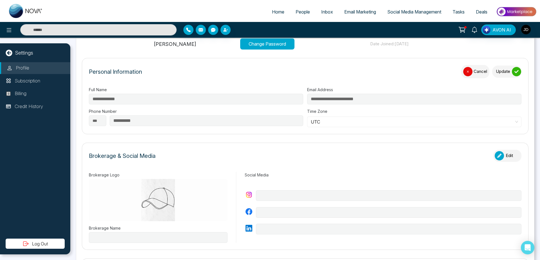
click at [468, 71] on div "button" at bounding box center [467, 71] width 9 height 9
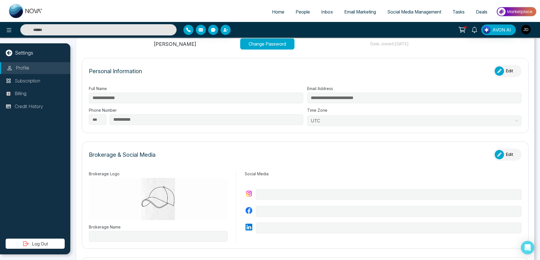
type input "**********"
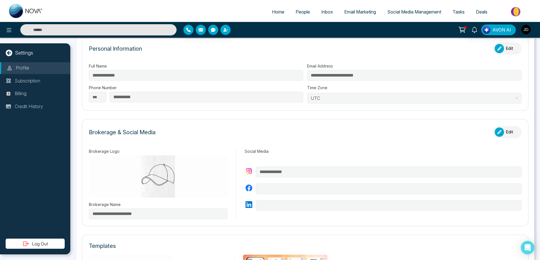
scroll to position [97, 0]
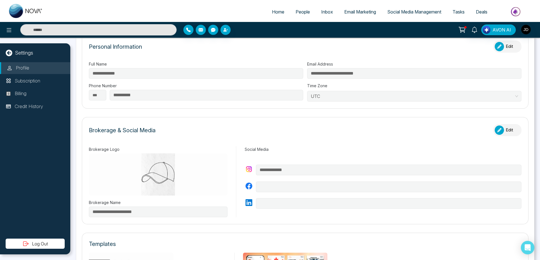
click at [498, 130] on icon "button" at bounding box center [499, 130] width 4 height 4
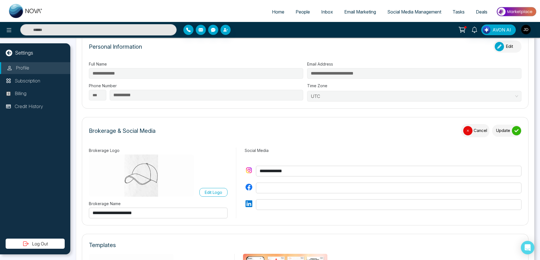
click at [501, 131] on button "Update" at bounding box center [506, 131] width 29 height 12
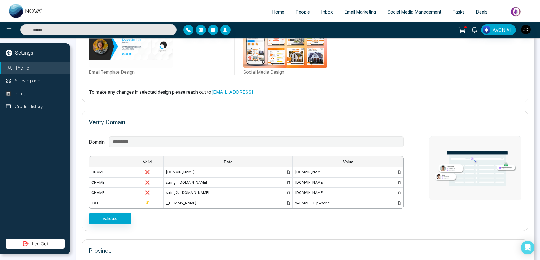
scroll to position [377, 0]
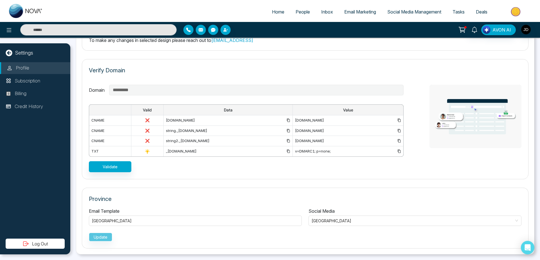
click at [197, 226] on div "Email Template Ontario Social Media Ontario Update" at bounding box center [305, 225] width 433 height 34
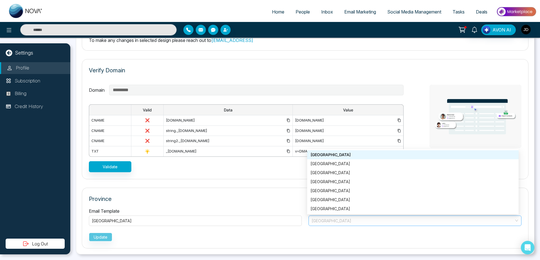
click at [349, 221] on span "Ontario" at bounding box center [415, 221] width 207 height 8
click at [326, 182] on div "Manitoba" at bounding box center [413, 182] width 205 height 6
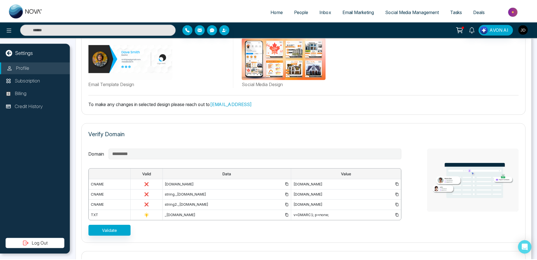
scroll to position [310, 0]
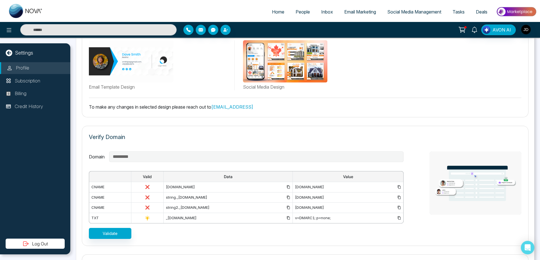
click at [273, 13] on span "Home" at bounding box center [278, 12] width 12 height 6
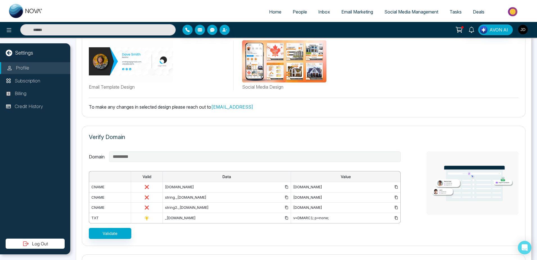
select select "*"
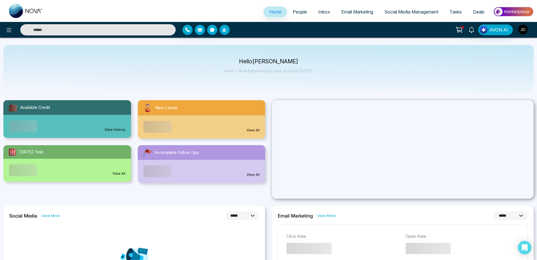
click at [524, 33] on img "button" at bounding box center [524, 30] width 10 height 10
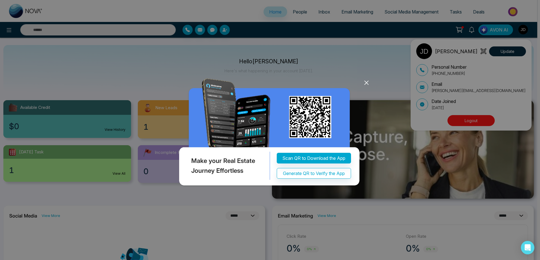
click at [367, 82] on icon at bounding box center [367, 83] width 4 height 4
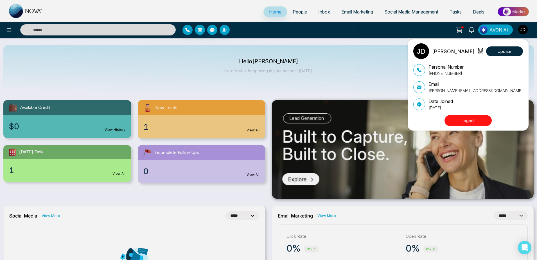
click at [313, 69] on div "John M. Davis Update Personal Number +917666088573 Email Lokesh+BKG@mmnovatech.…" at bounding box center [268, 130] width 537 height 260
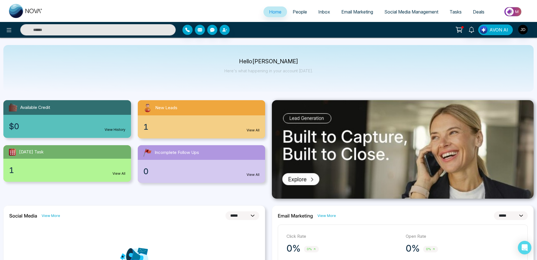
click at [294, 15] on link "People" at bounding box center [300, 11] width 26 height 11
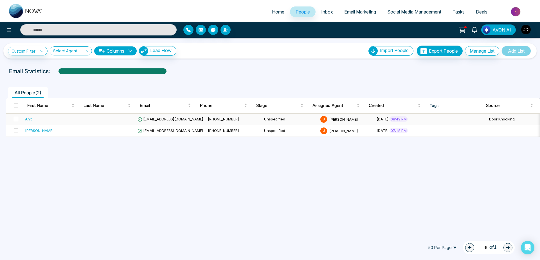
click at [160, 120] on span "anit+1@mmnovatech.com" at bounding box center [171, 119] width 66 height 5
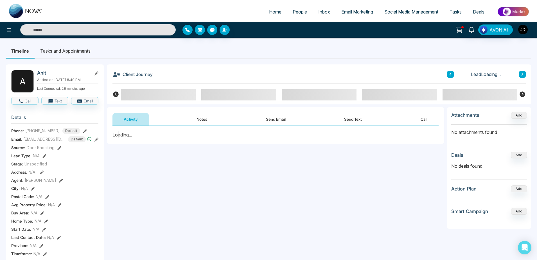
click at [98, 142] on icon at bounding box center [97, 140] width 4 height 4
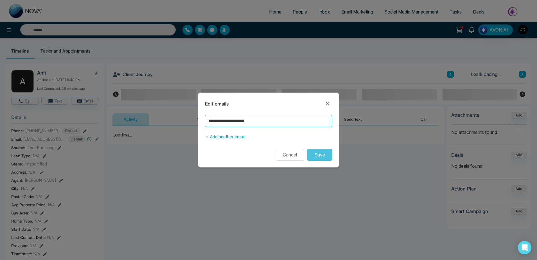
click at [221, 120] on input "**********" at bounding box center [268, 121] width 127 height 12
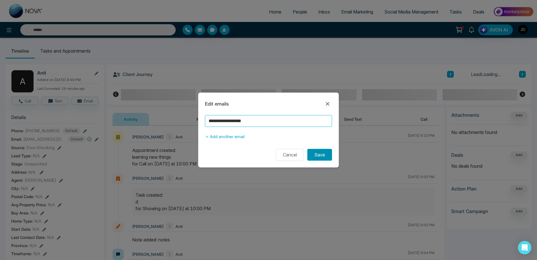
type input "**********"
click at [324, 158] on button "Save" at bounding box center [320, 155] width 25 height 12
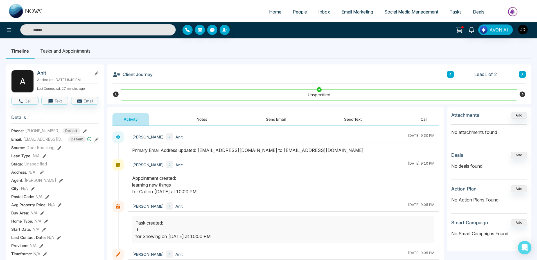
scroll to position [3, 0]
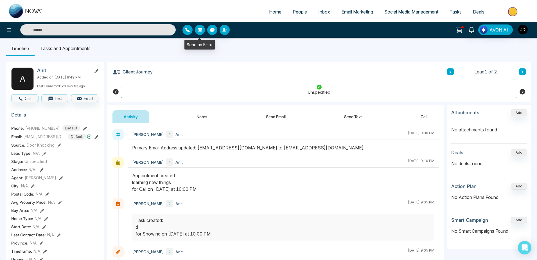
click at [201, 31] on icon "button" at bounding box center [200, 30] width 5 height 5
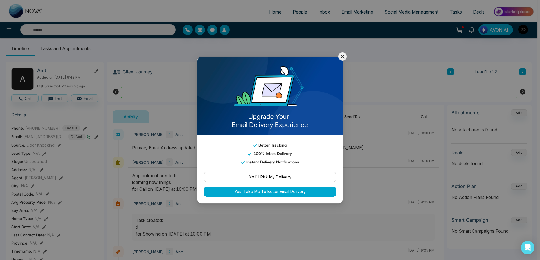
click at [270, 138] on div "Better Tracking 100% Inbox Delivery Instant Delivery Notifications" at bounding box center [270, 150] width 145 height 30
click at [269, 179] on button "No I'll Risk My Delivery" at bounding box center [270, 177] width 132 height 10
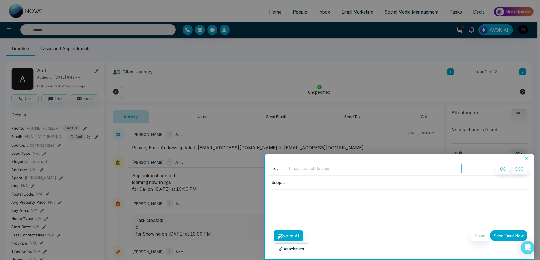
click at [312, 170] on div at bounding box center [373, 168] width 173 height 7
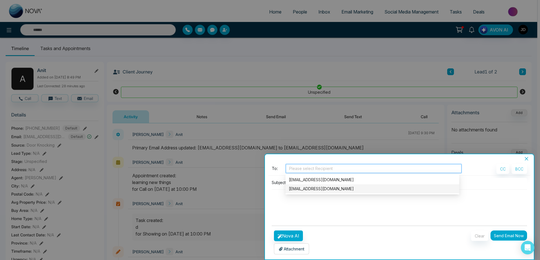
type input "*"
click at [331, 179] on div "anit+1@mmnovatech.com" at bounding box center [372, 180] width 167 height 6
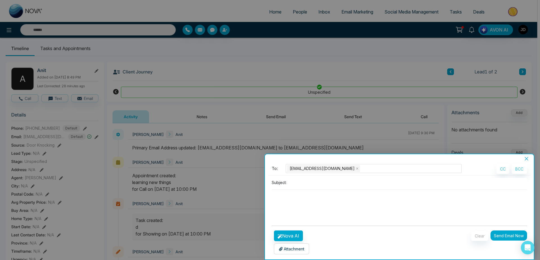
click at [529, 155] on div "Batch Email" at bounding box center [399, 157] width 269 height 7
click at [524, 166] on button "BCC" at bounding box center [519, 169] width 15 height 10
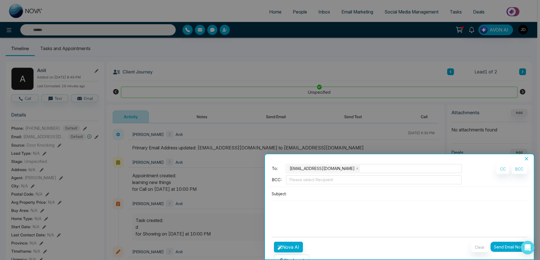
click at [526, 161] on button "Close" at bounding box center [527, 158] width 8 height 5
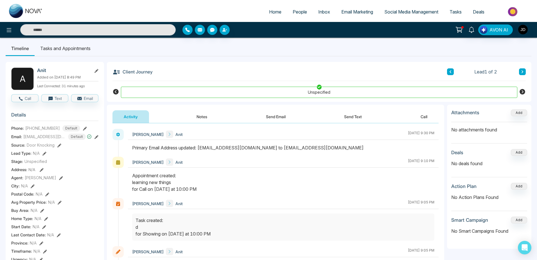
click at [271, 12] on span "Home" at bounding box center [275, 12] width 12 height 6
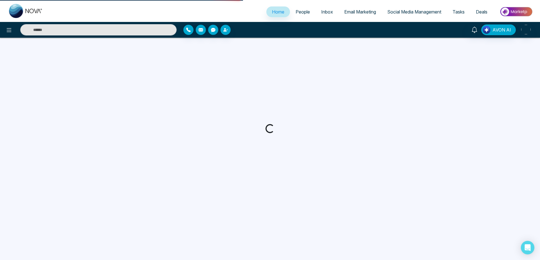
select select "*"
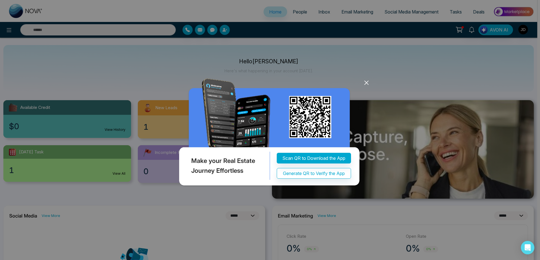
click at [366, 85] on icon at bounding box center [366, 82] width 8 height 8
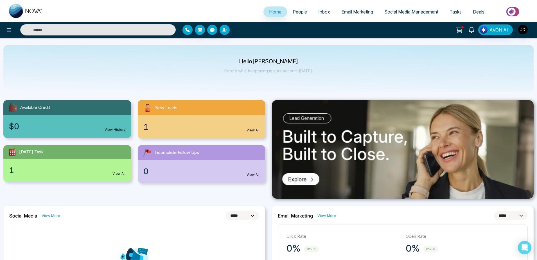
click at [294, 13] on span "People" at bounding box center [300, 12] width 14 height 6
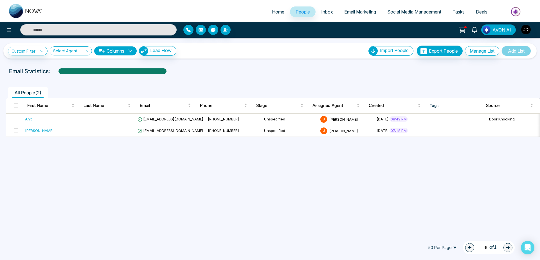
click at [273, 12] on span "Home" at bounding box center [278, 12] width 12 height 6
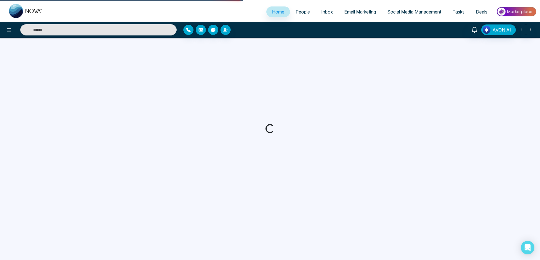
select select "*"
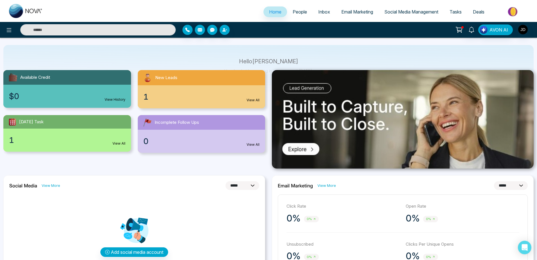
scroll to position [25, 0]
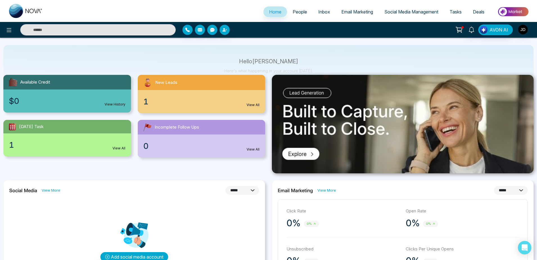
click at [293, 14] on span "People" at bounding box center [300, 12] width 14 height 6
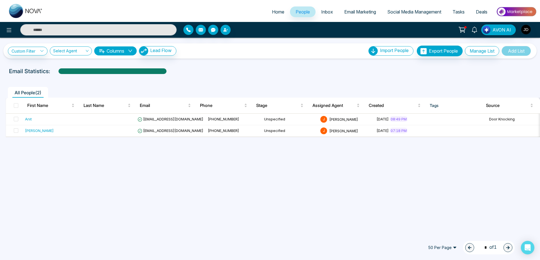
click at [273, 13] on span "Home" at bounding box center [278, 12] width 12 height 6
select select "*"
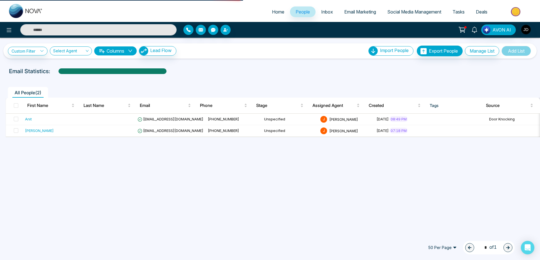
select select "*"
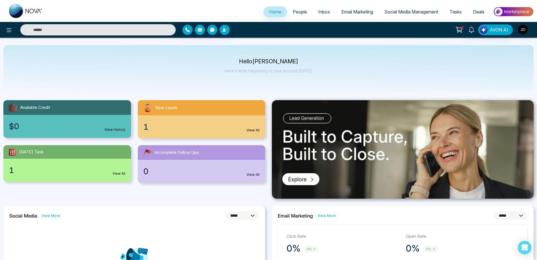
click at [291, 16] on link "People" at bounding box center [300, 11] width 26 height 11
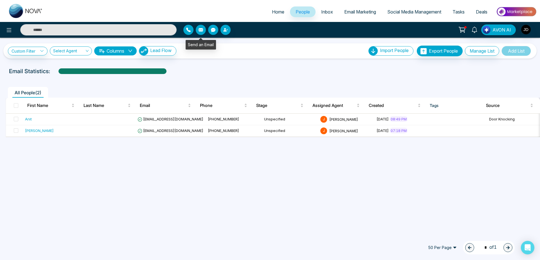
click at [199, 31] on icon "button" at bounding box center [201, 29] width 5 height 3
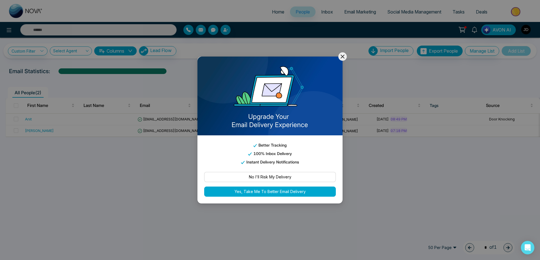
click at [257, 140] on div "Better Tracking 100% Inbox Delivery Instant Delivery Notifications" at bounding box center [270, 150] width 145 height 30
click at [266, 181] on button "No I'll Risk My Delivery" at bounding box center [270, 177] width 132 height 10
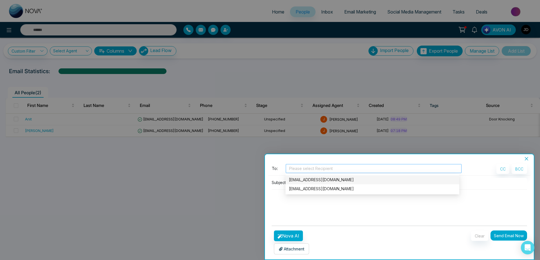
click at [325, 171] on div at bounding box center [373, 168] width 173 height 7
click at [330, 179] on div "anit@mmnovatech.com" at bounding box center [372, 180] width 167 height 6
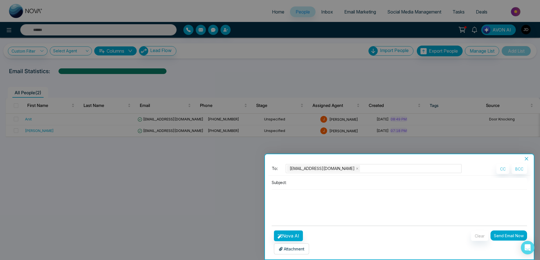
click at [288, 214] on textarea at bounding box center [399, 203] width 255 height 27
click at [311, 180] on input at bounding box center [408, 182] width 238 height 9
click at [305, 182] on input at bounding box center [408, 182] width 238 height 9
type input "*****"
click at [296, 242] on div "Attachment Choose File" at bounding box center [323, 247] width 102 height 13
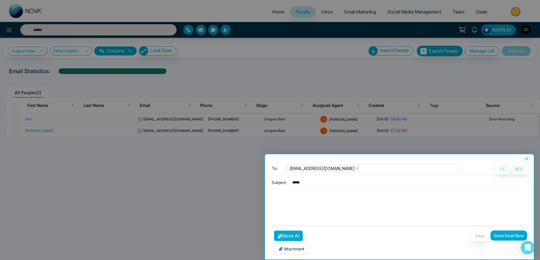
click at [296, 237] on button "Nova AI" at bounding box center [288, 235] width 29 height 11
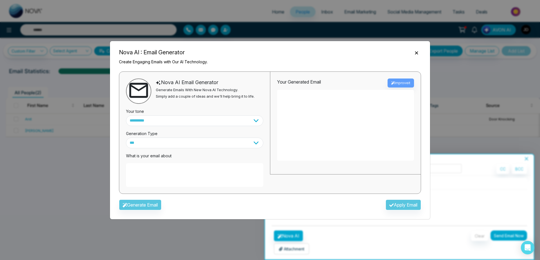
click at [194, 165] on textarea at bounding box center [194, 175] width 137 height 24
type textarea "**********"
click at [151, 203] on button "Generate Email" at bounding box center [140, 204] width 42 height 11
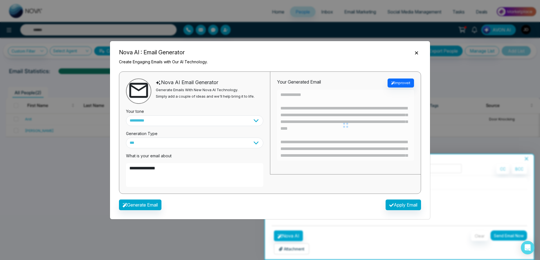
type textarea "**********"
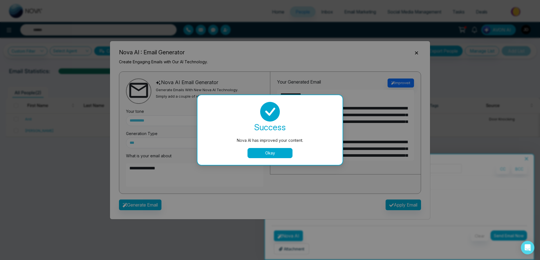
click at [279, 154] on button "Okay" at bounding box center [270, 153] width 45 height 10
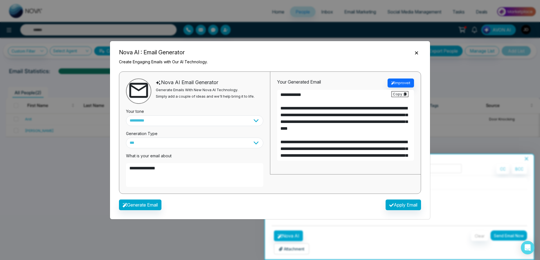
scroll to position [74, 0]
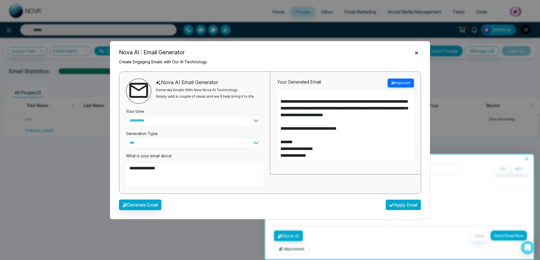
click at [403, 207] on button "Apply Email" at bounding box center [403, 204] width 35 height 11
type textarea "**********"
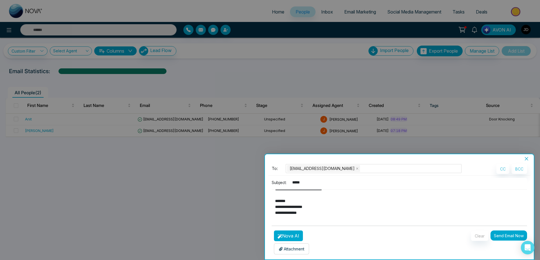
scroll to position [71, 0]
click at [298, 250] on p "Attachment" at bounding box center [292, 249] width 26 height 6
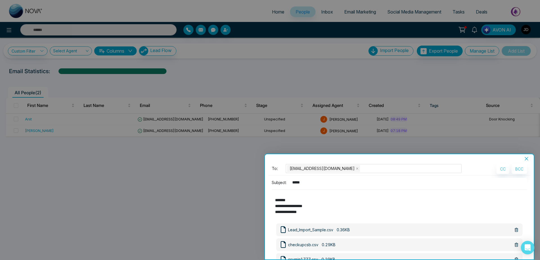
scroll to position [76, 0]
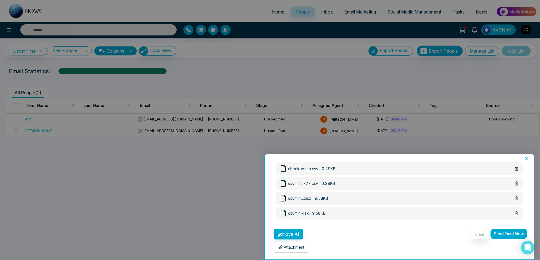
click at [502, 234] on button "Send Email Now" at bounding box center [509, 234] width 37 height 10
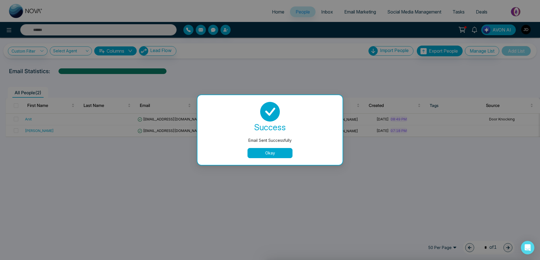
scroll to position [0, 0]
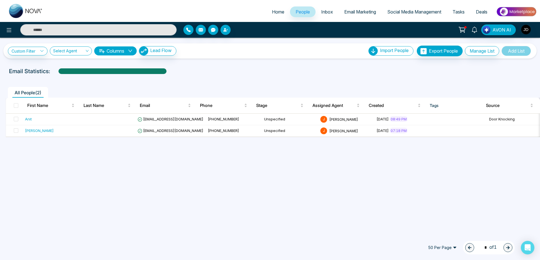
drag, startPoint x: 249, startPoint y: 140, endPoint x: 279, endPoint y: 178, distance: 48.2
click at [360, 13] on span "Email Marketing" at bounding box center [360, 12] width 32 height 6
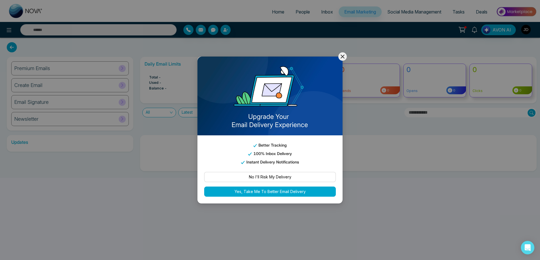
click at [288, 192] on button "Yes, Take Me To Better Email Delivery" at bounding box center [270, 192] width 132 height 10
select select
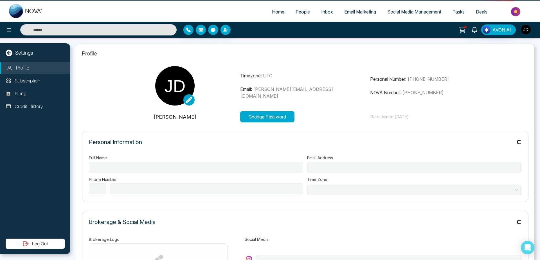
type input "**********"
select select "***"
type input "**********"
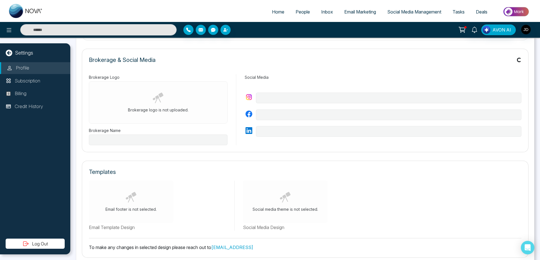
scroll to position [157, 0]
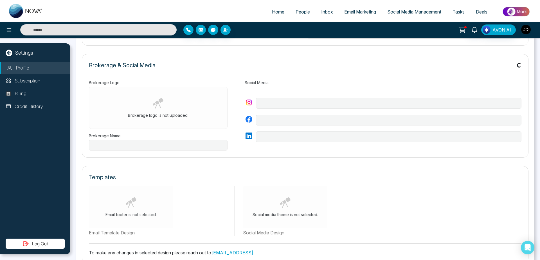
click at [524, 31] on img "button" at bounding box center [526, 30] width 10 height 10
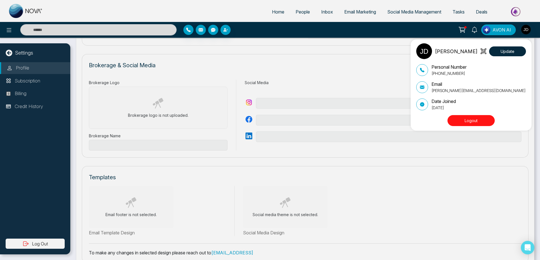
click at [471, 121] on button "Logout" at bounding box center [471, 120] width 47 height 11
